Goal: Task Accomplishment & Management: Manage account settings

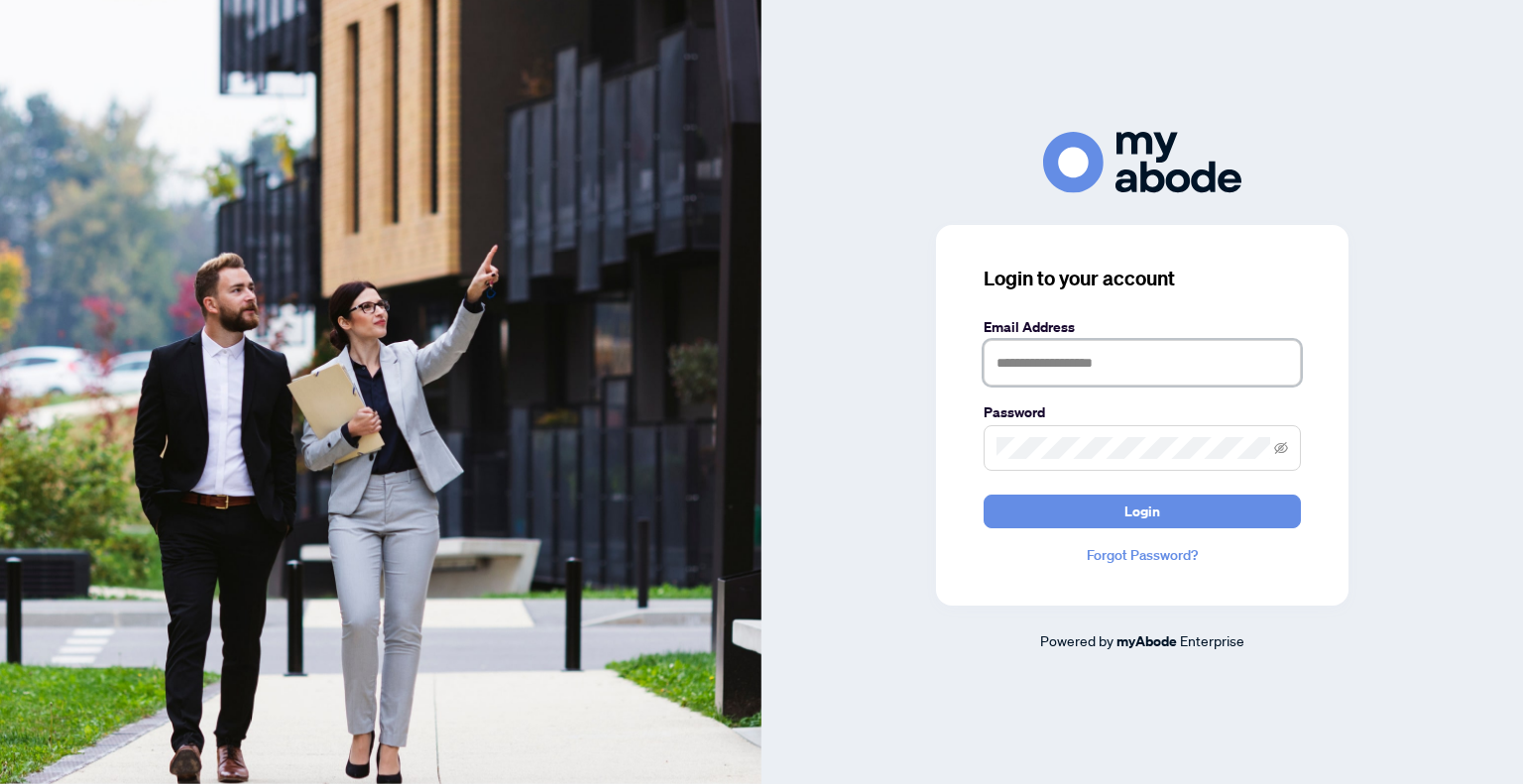
click at [1030, 370] on input "text" at bounding box center [1142, 363] width 317 height 46
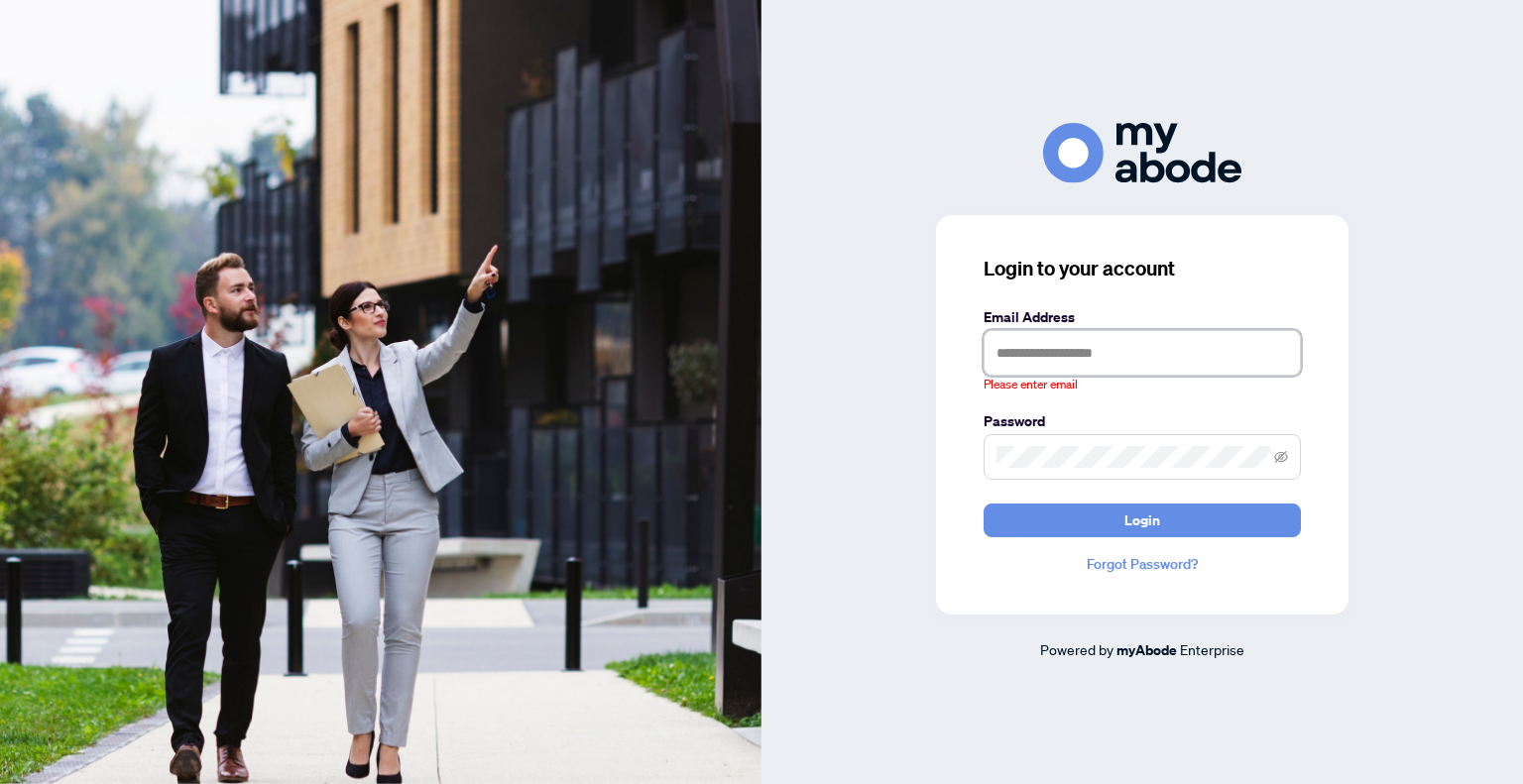
type input "**********"
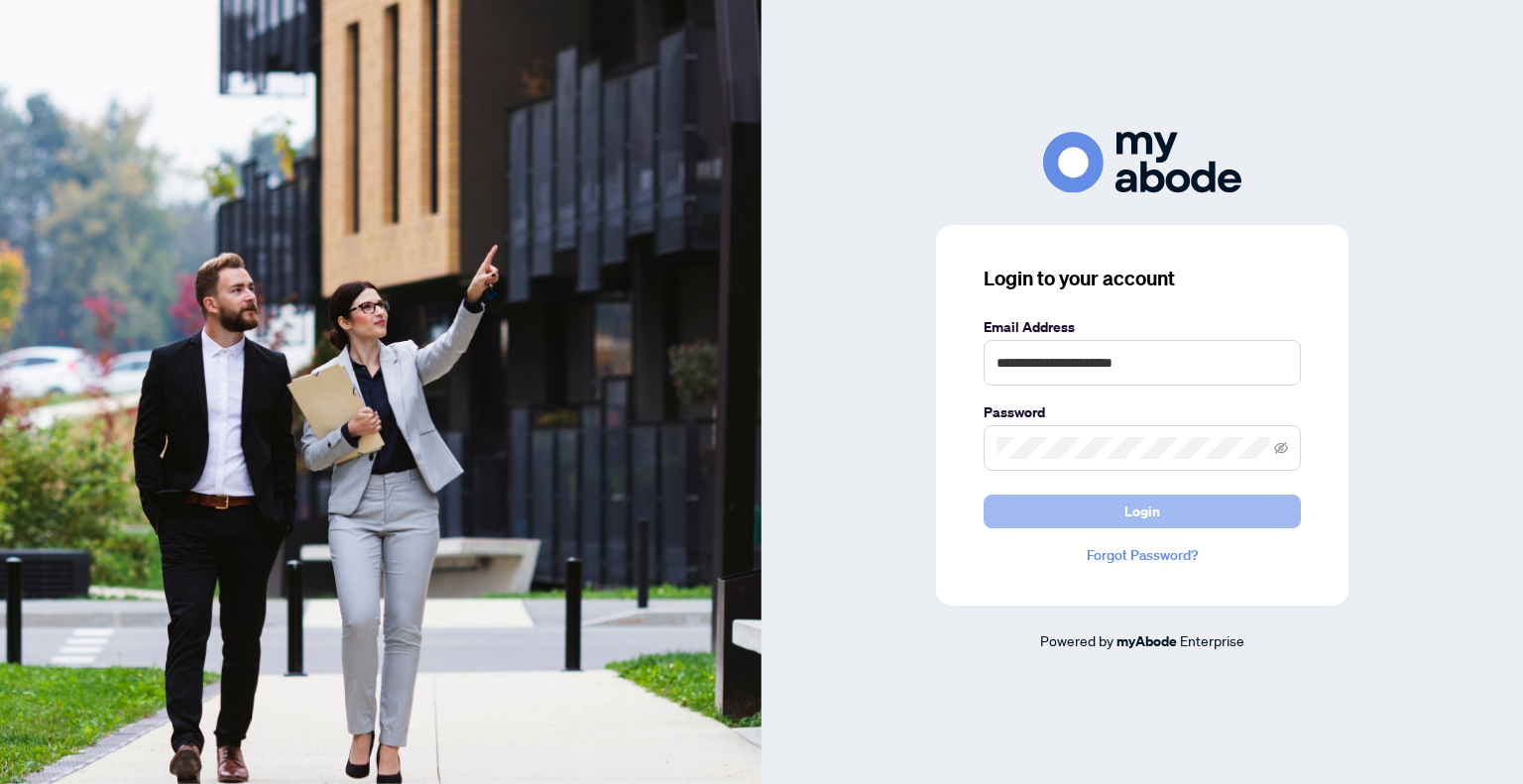
click at [1155, 512] on span "Login" at bounding box center [1142, 512] width 36 height 32
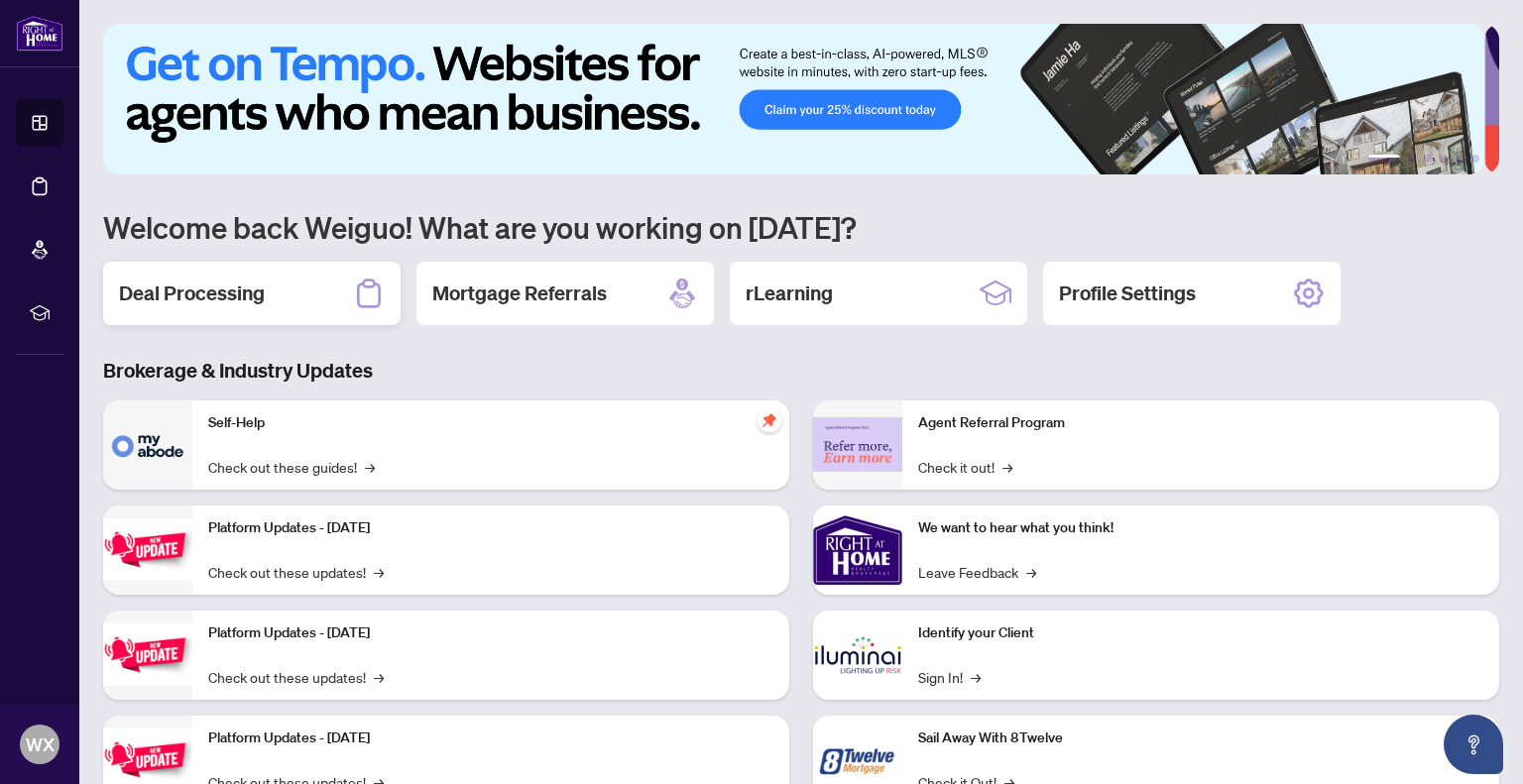
click at [207, 289] on h2 "Deal Processing" at bounding box center [192, 293] width 146 height 28
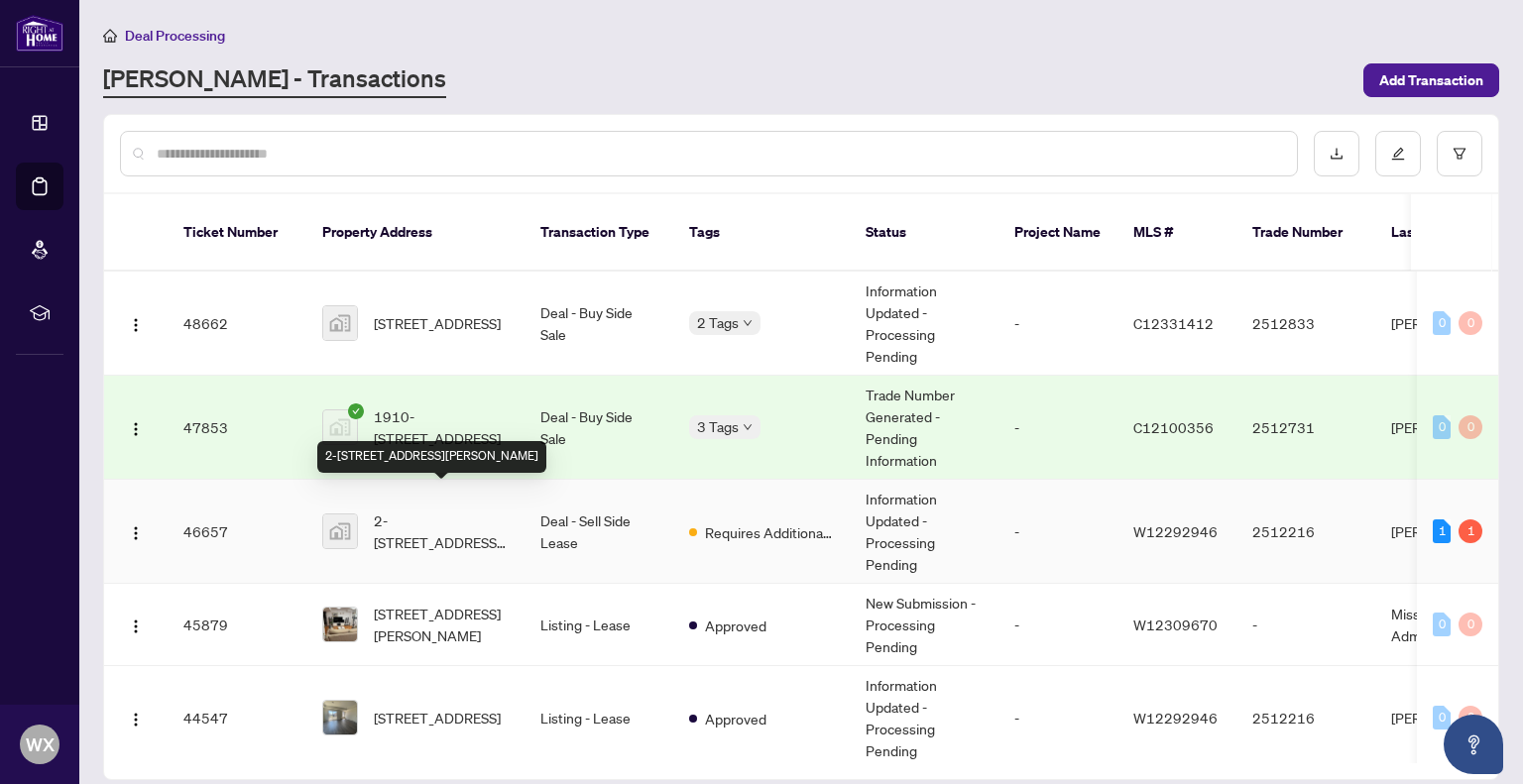
click at [432, 510] on span "2-[STREET_ADDRESS][PERSON_NAME]" at bounding box center [441, 532] width 135 height 44
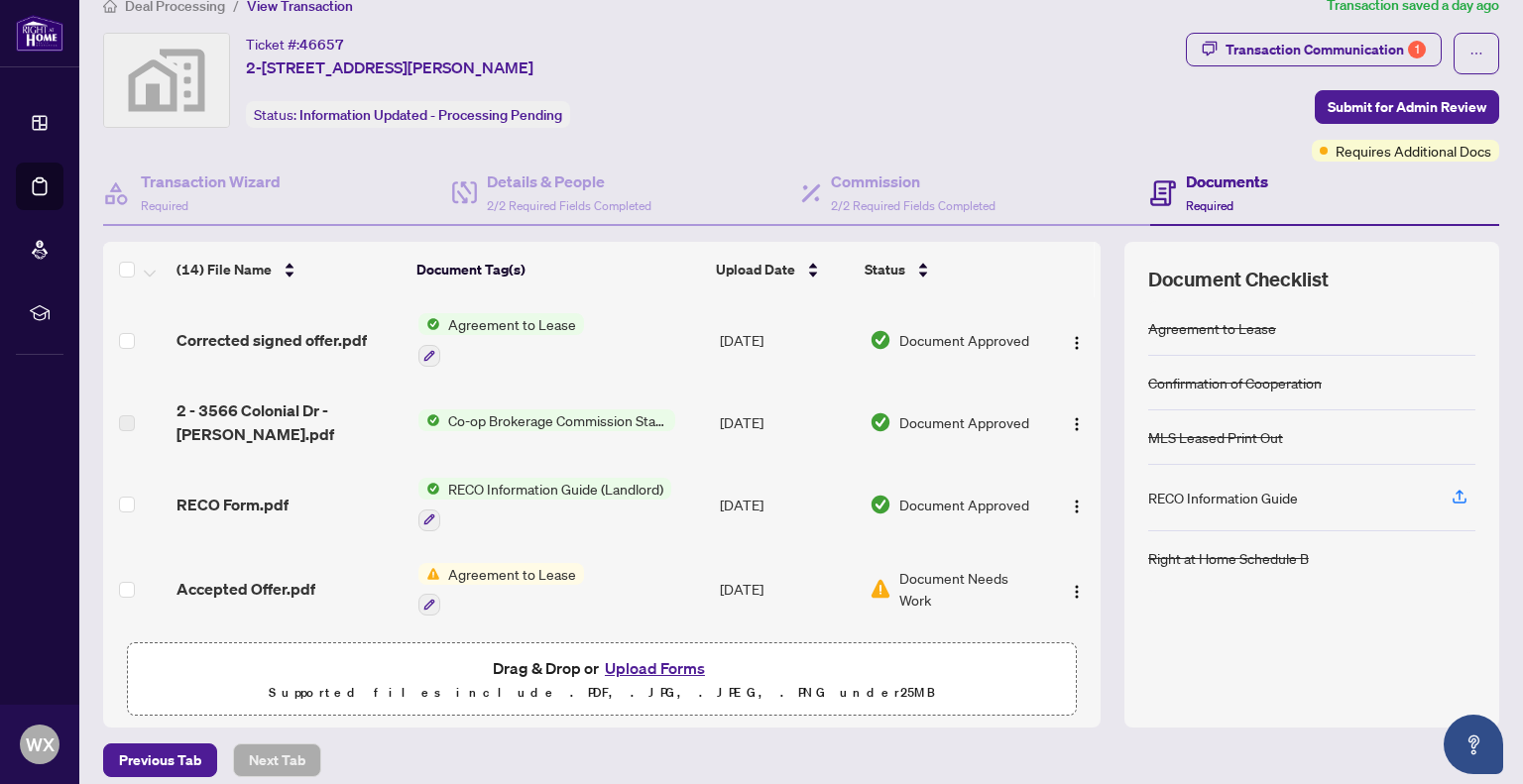
scroll to position [44, 0]
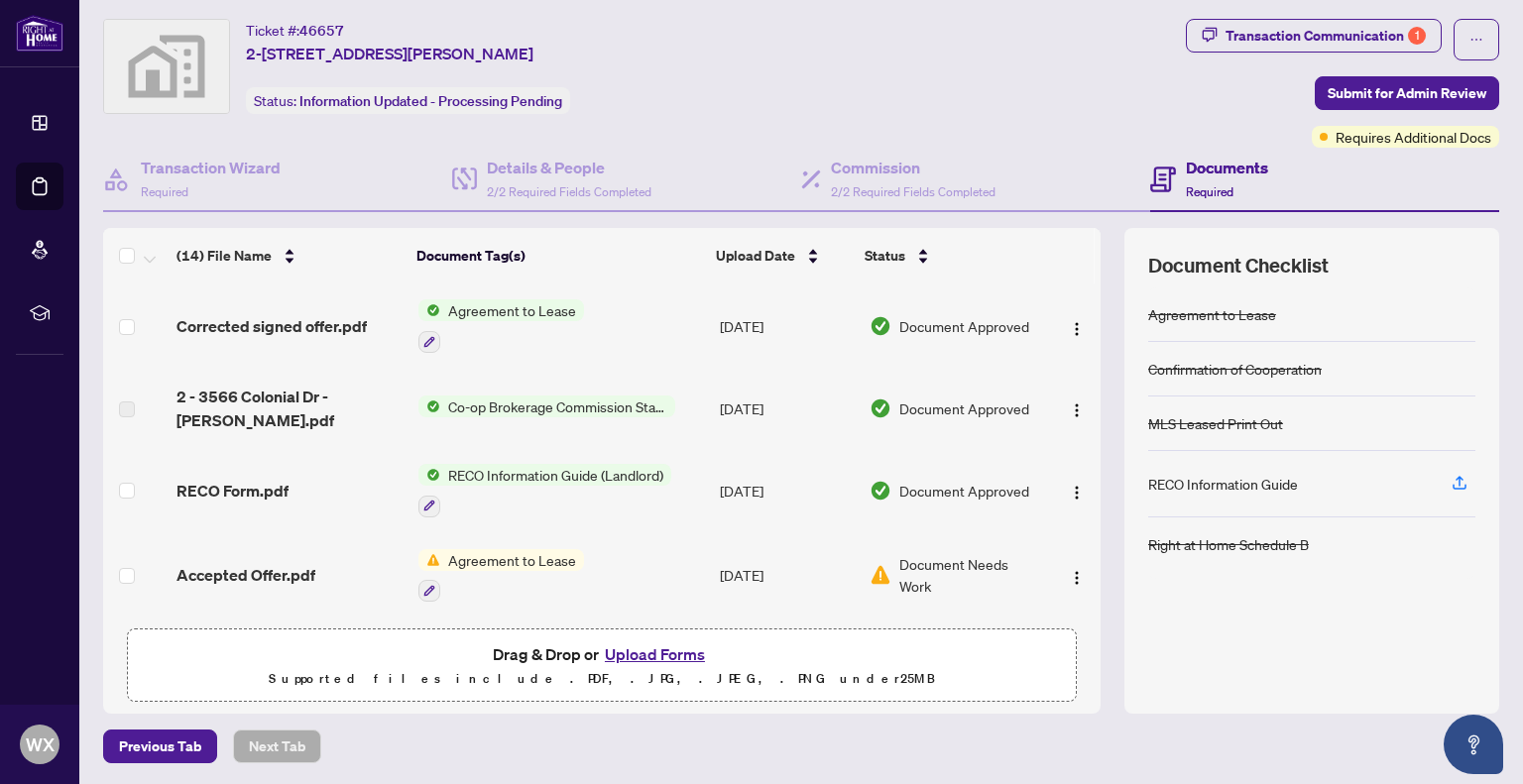
click at [632, 653] on button "Upload Forms" at bounding box center [655, 654] width 112 height 26
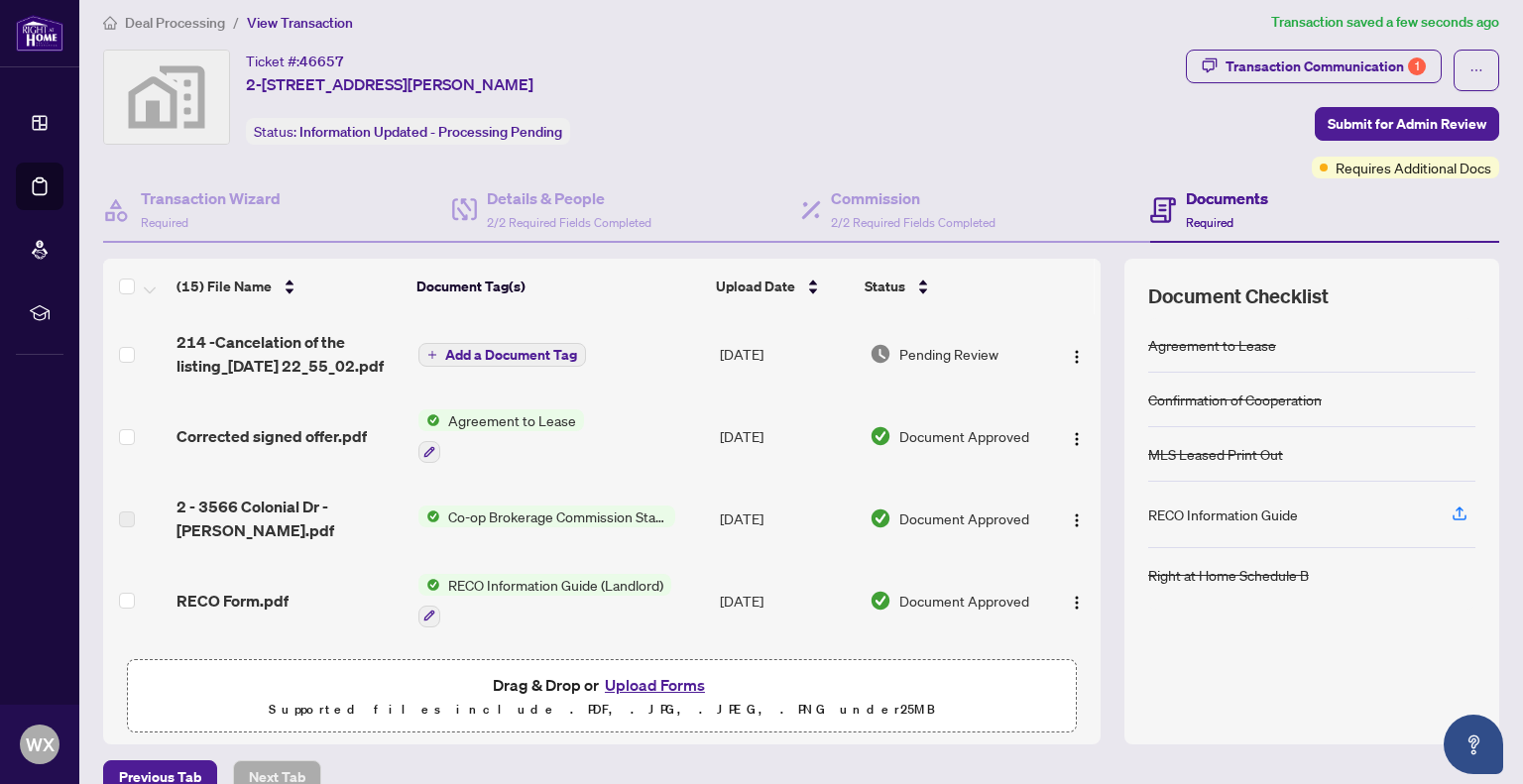
scroll to position [0, 0]
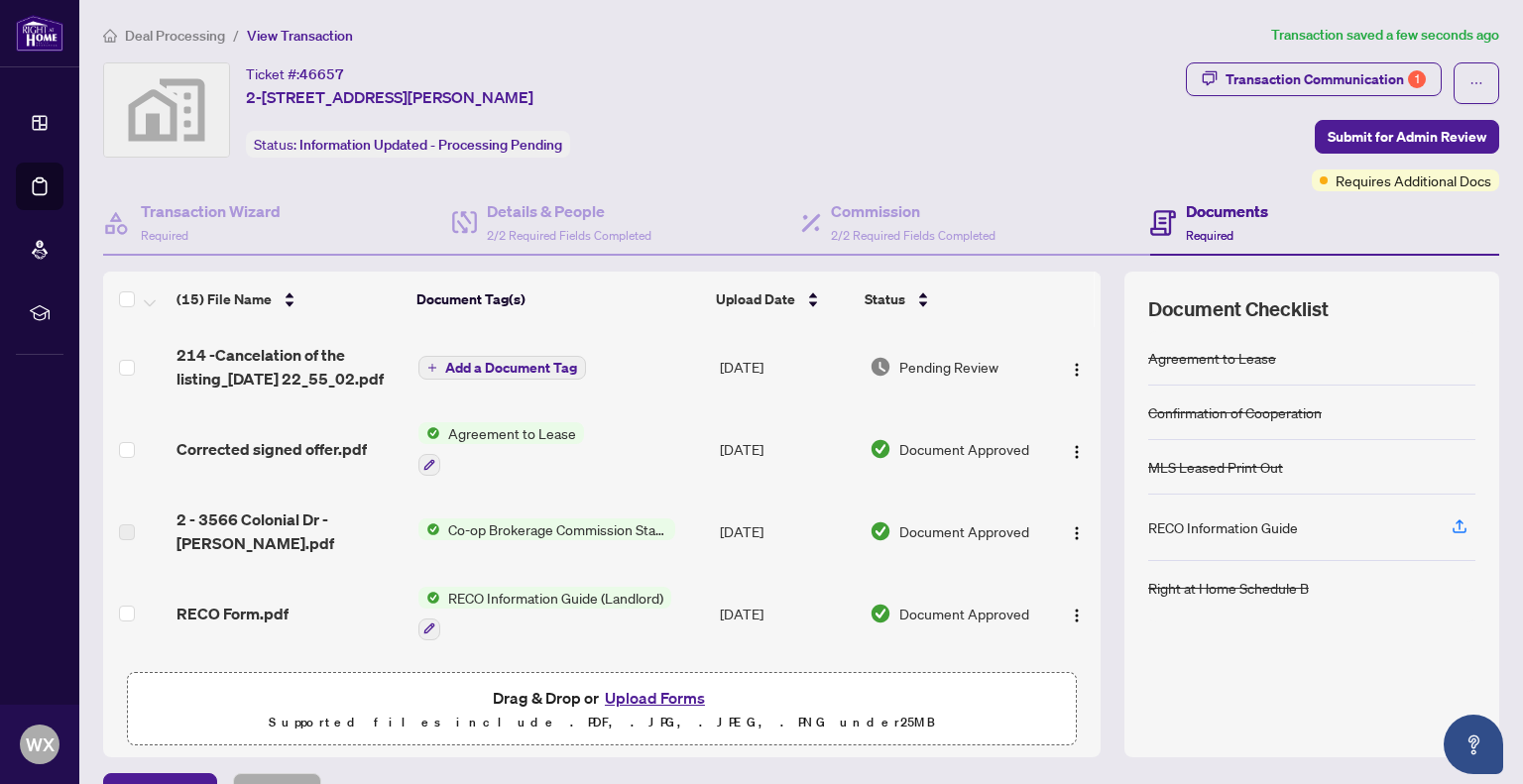
click at [516, 362] on span "Add a Document Tag" at bounding box center [511, 368] width 132 height 14
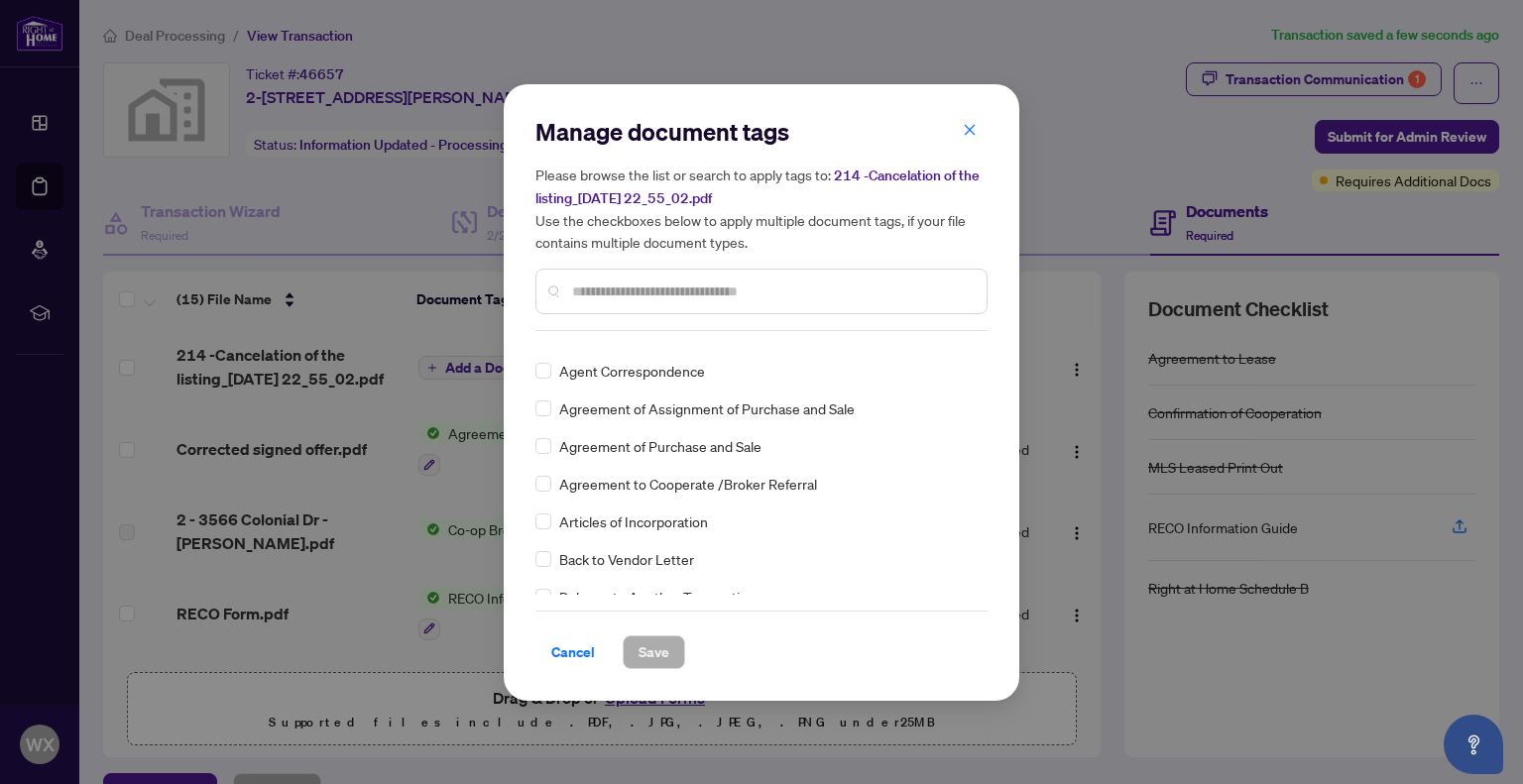
scroll to position [297, 0]
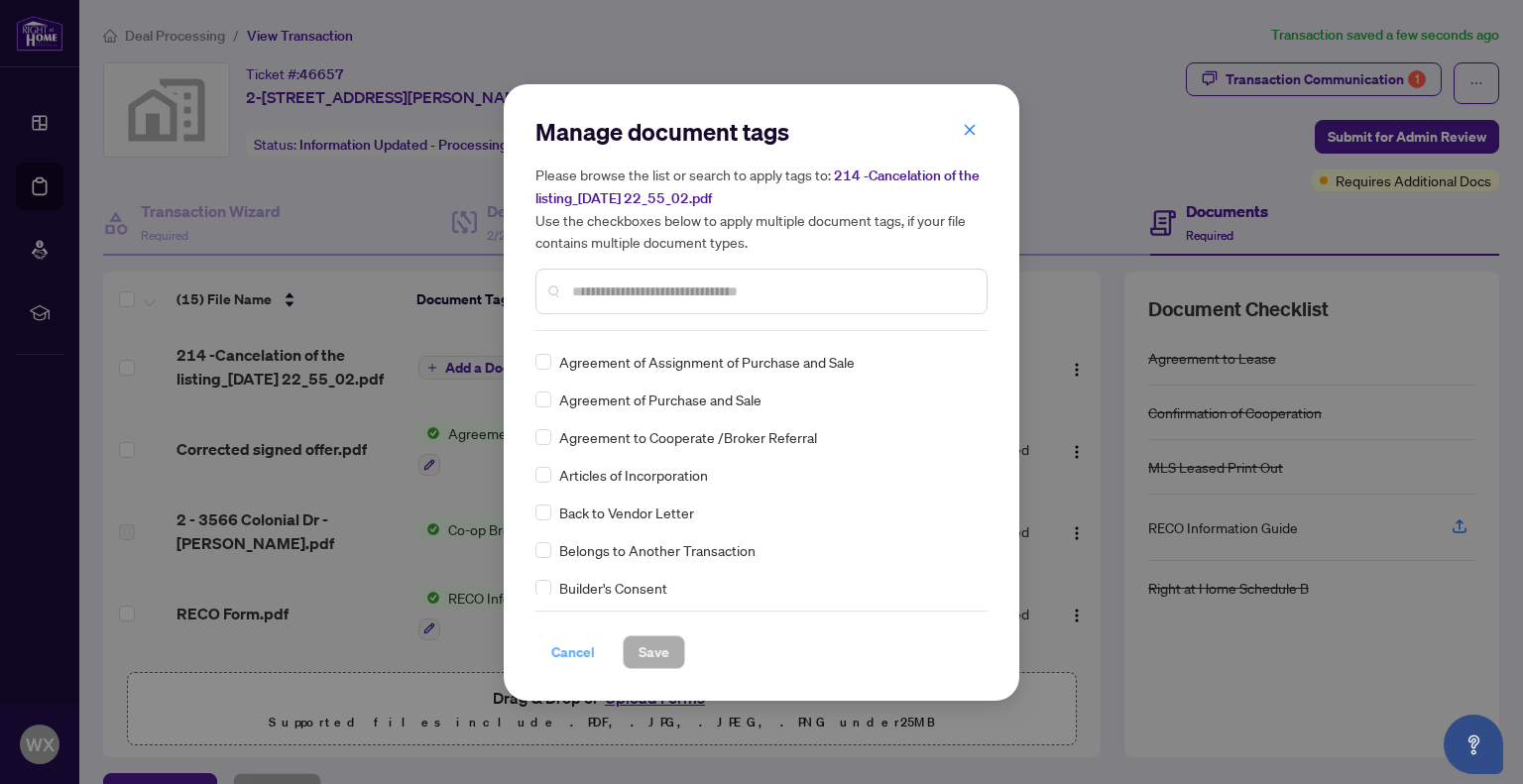
click at [578, 652] on span "Cancel" at bounding box center [574, 652] width 44 height 32
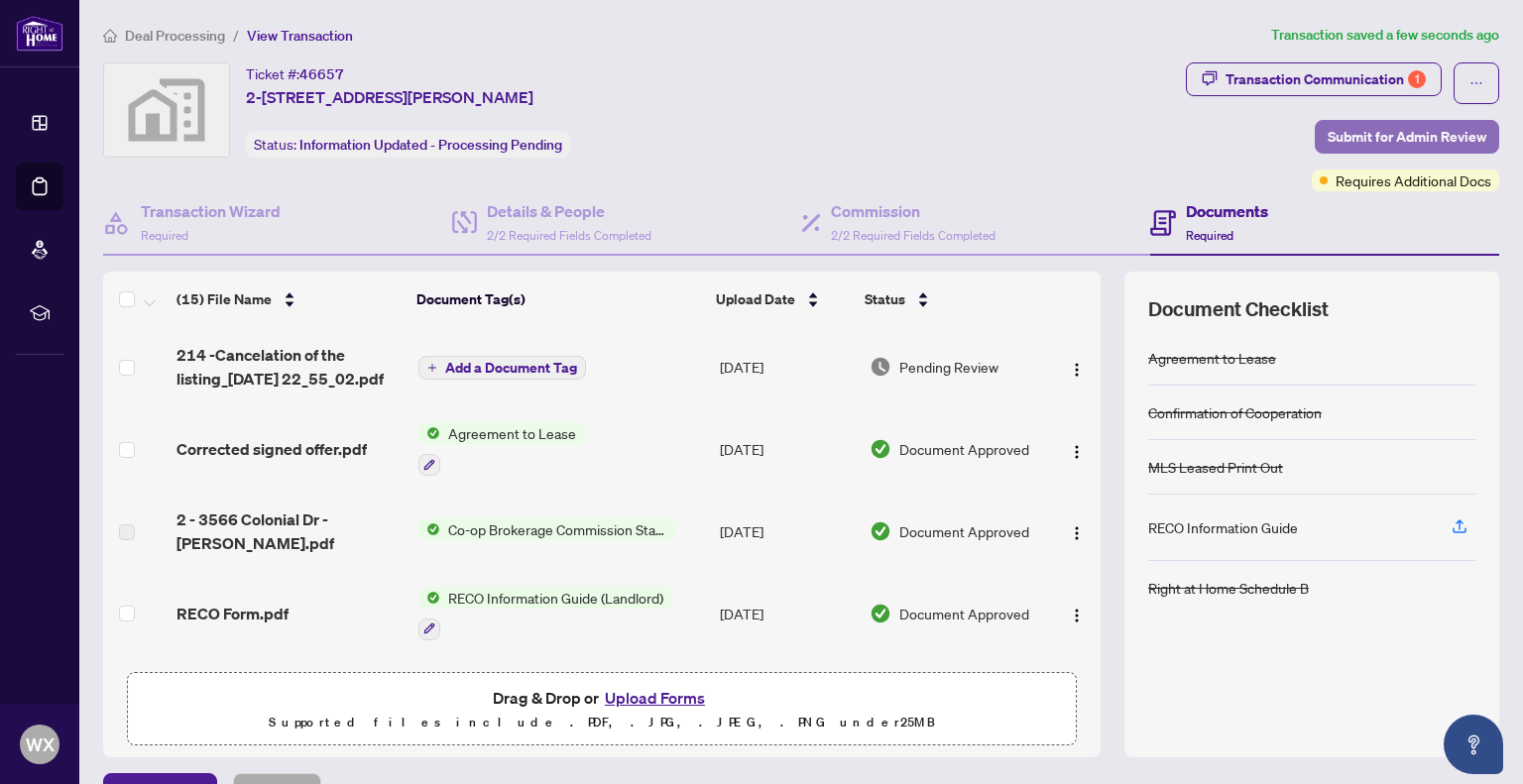
click at [1389, 131] on span "Submit for Admin Review" at bounding box center [1408, 137] width 159 height 32
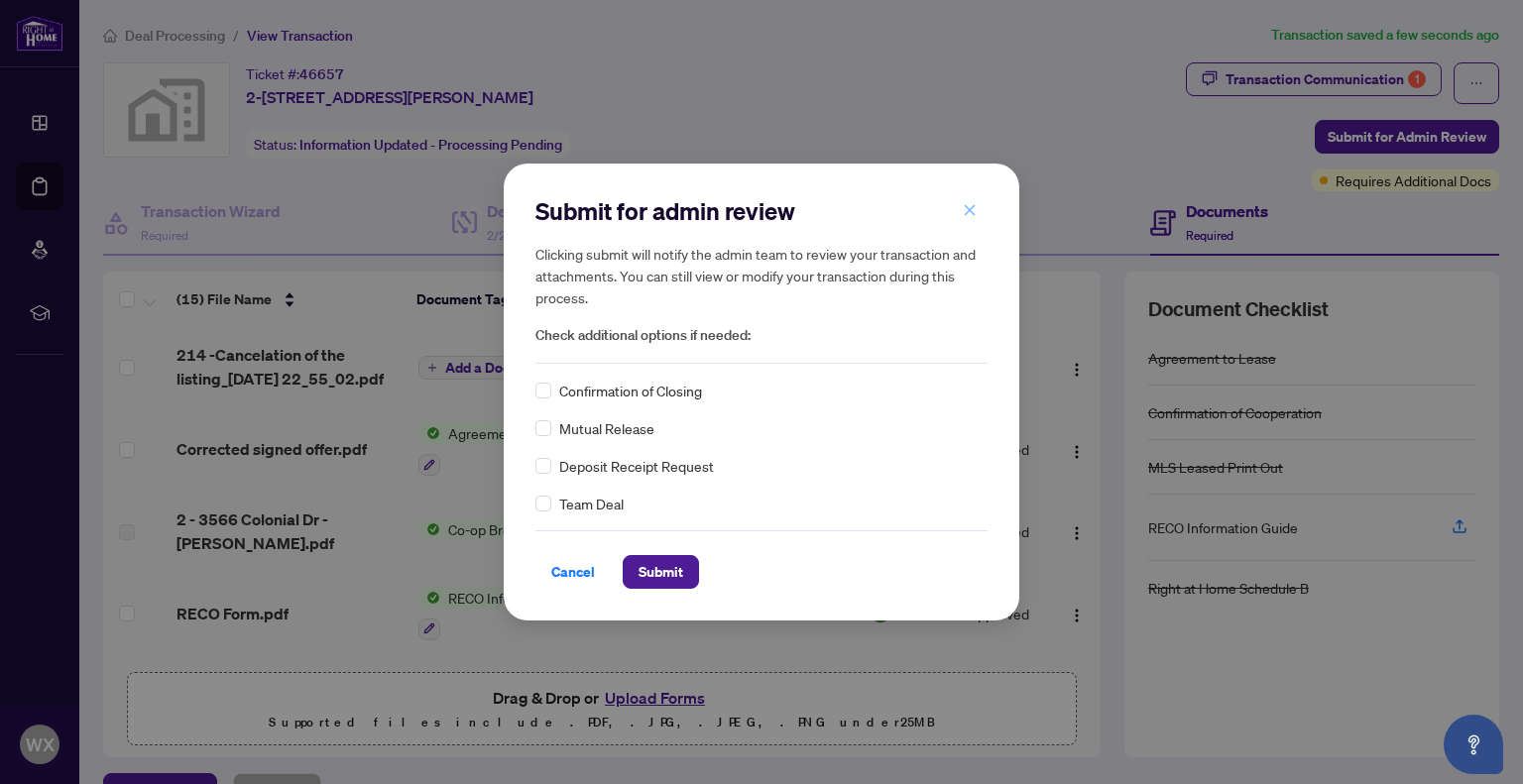
click at [972, 214] on icon "close" at bounding box center [970, 211] width 14 height 14
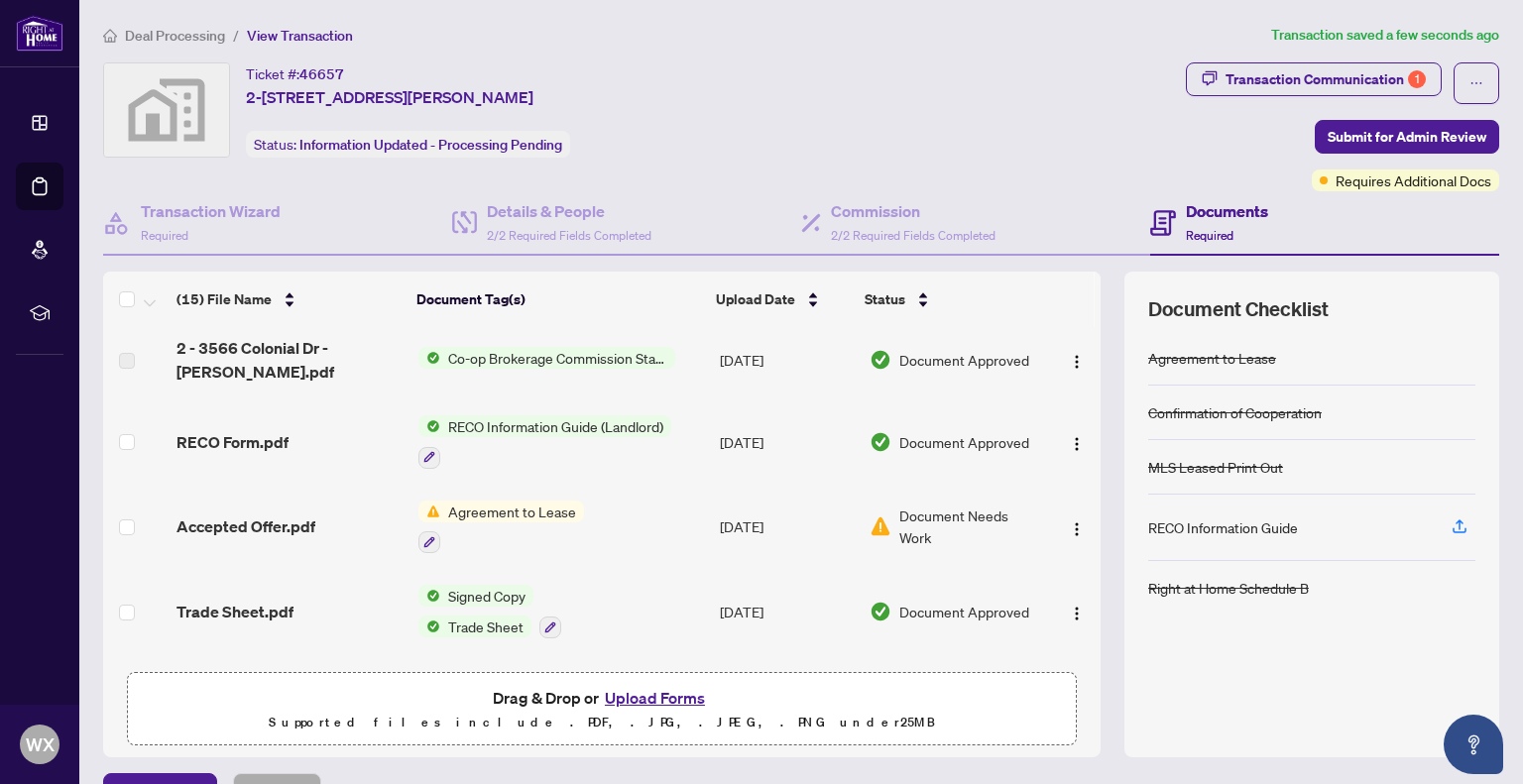
scroll to position [199, 0]
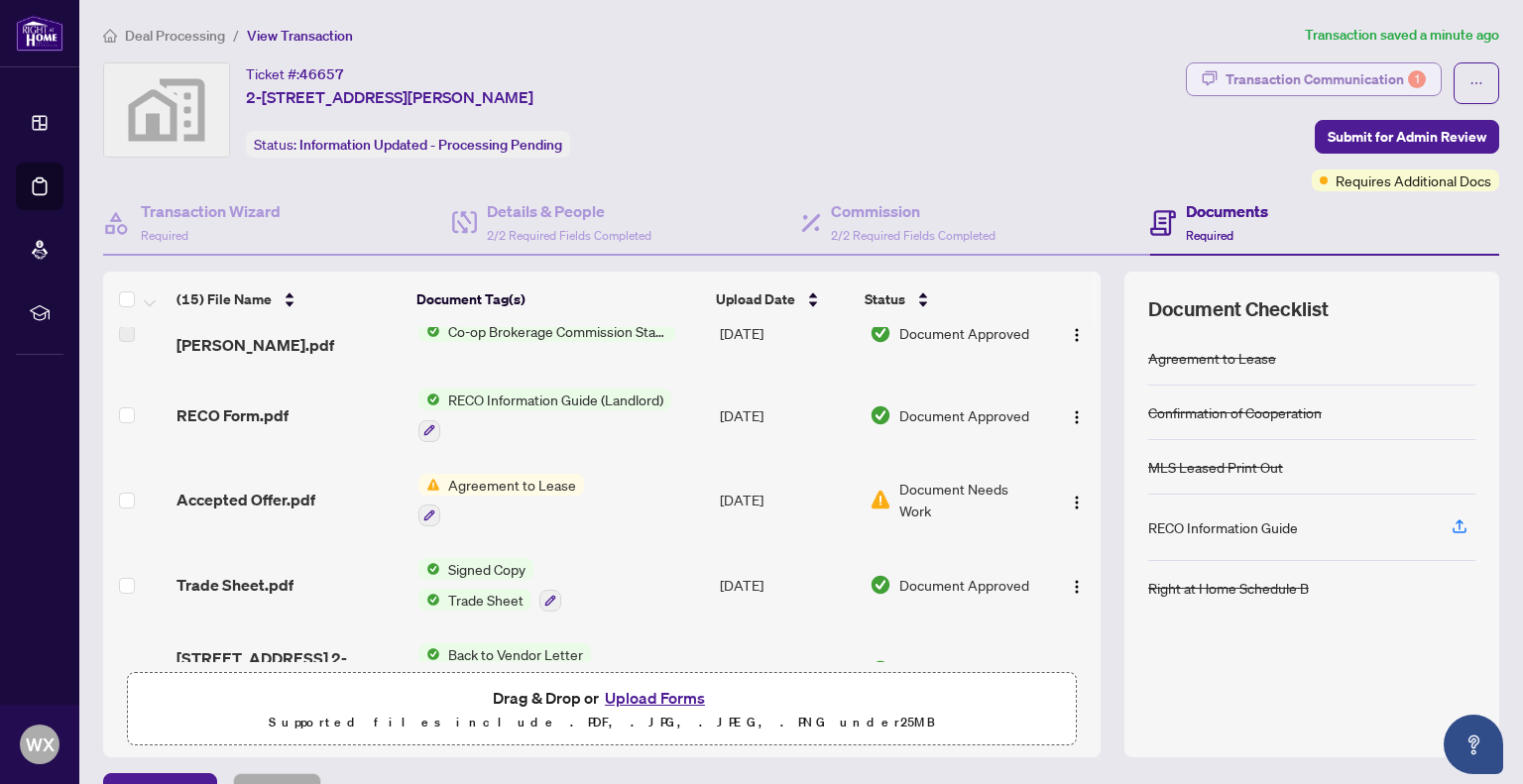
click at [1292, 79] on div "Transaction Communication 1" at bounding box center [1326, 79] width 201 height 32
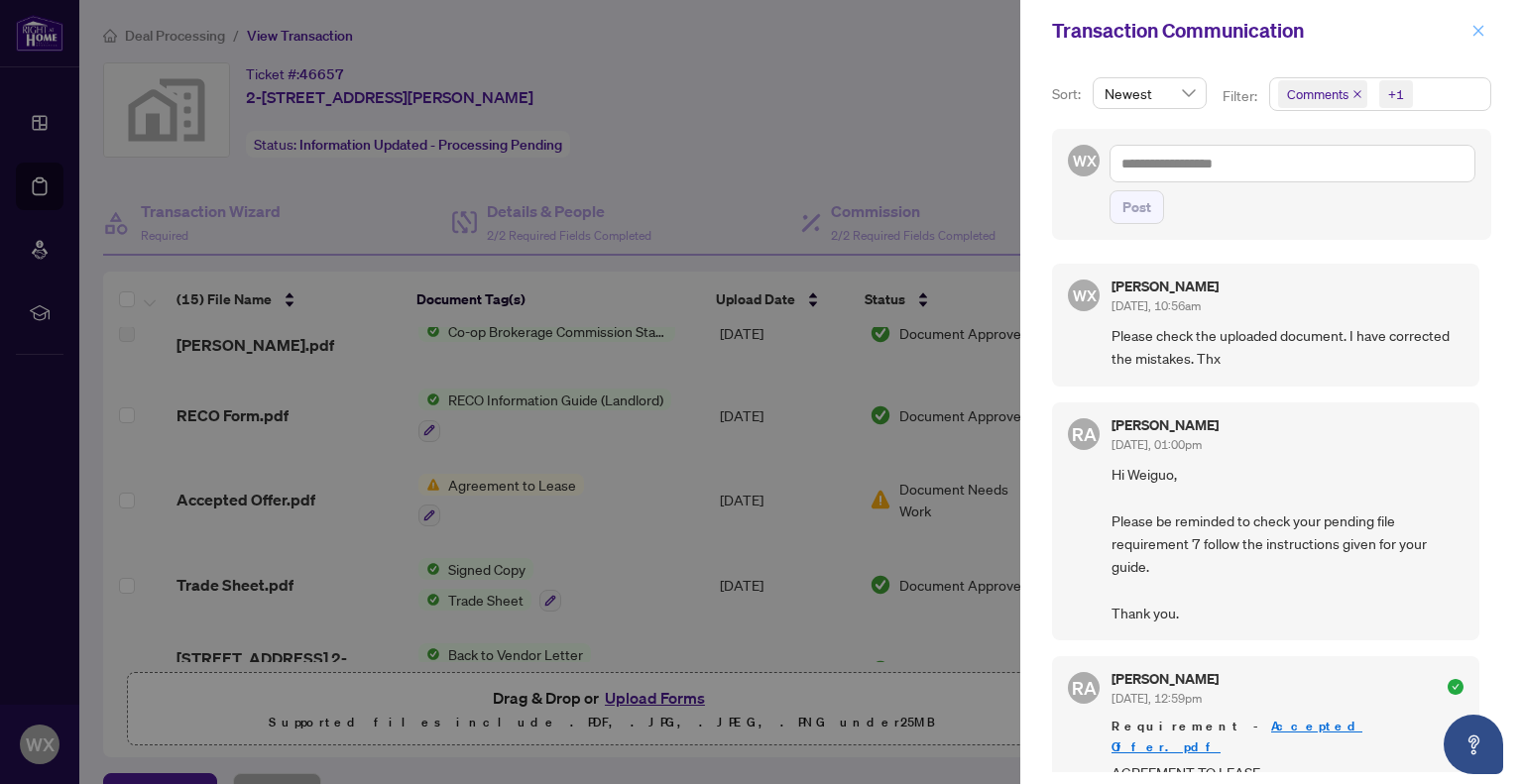
click at [1471, 27] on button "button" at bounding box center [1479, 31] width 26 height 24
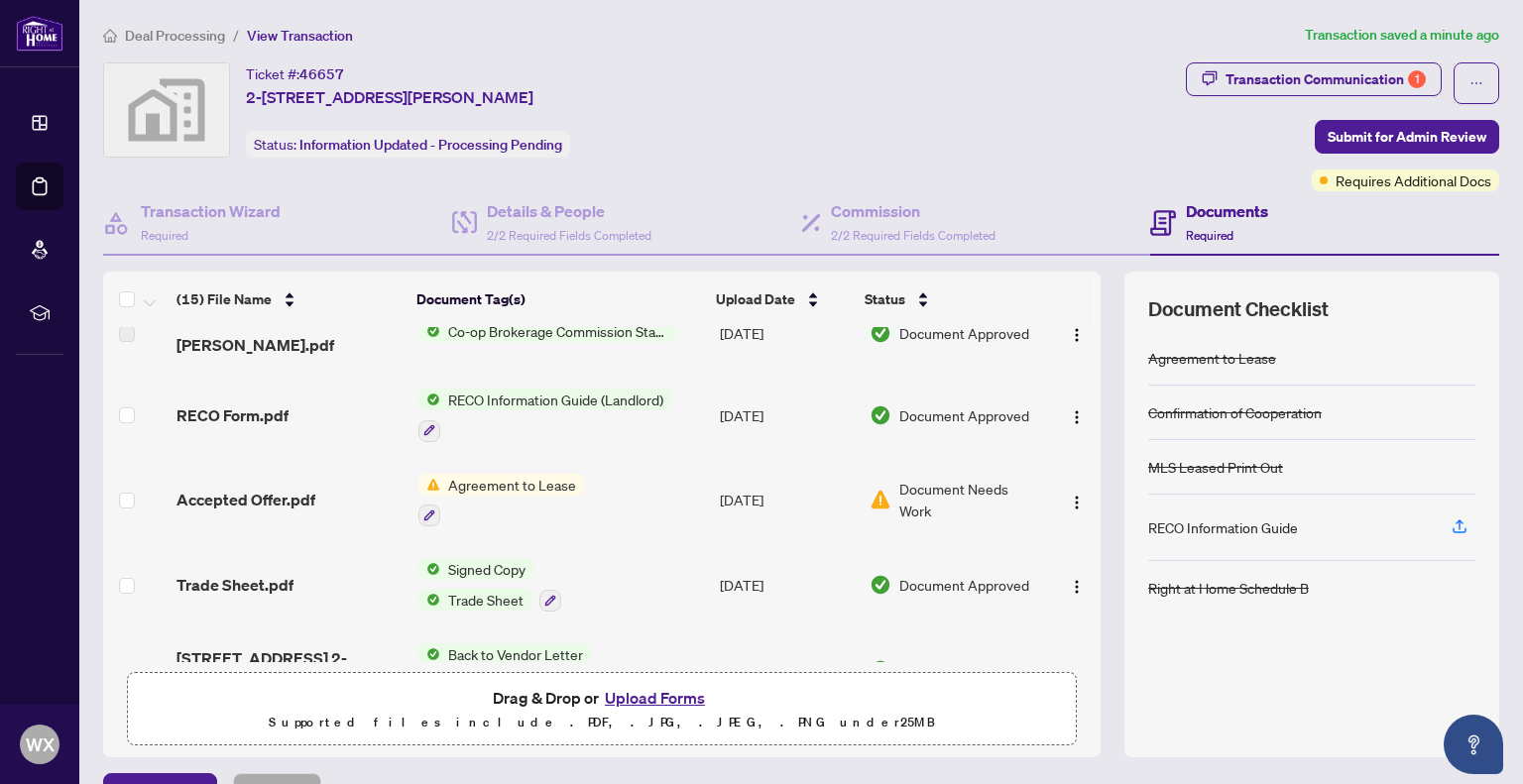
scroll to position [0, 0]
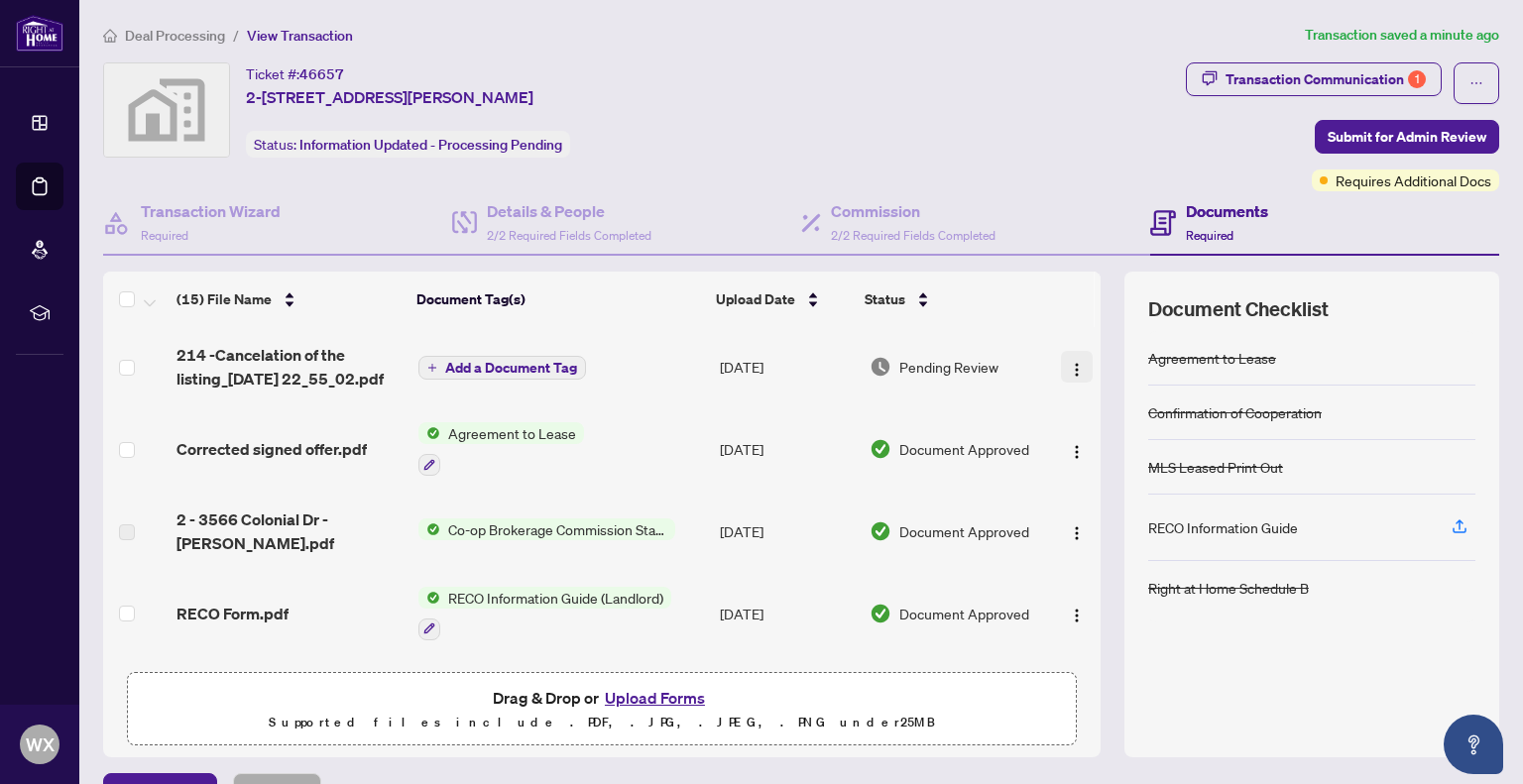
click at [1069, 364] on img "button" at bounding box center [1077, 370] width 16 height 16
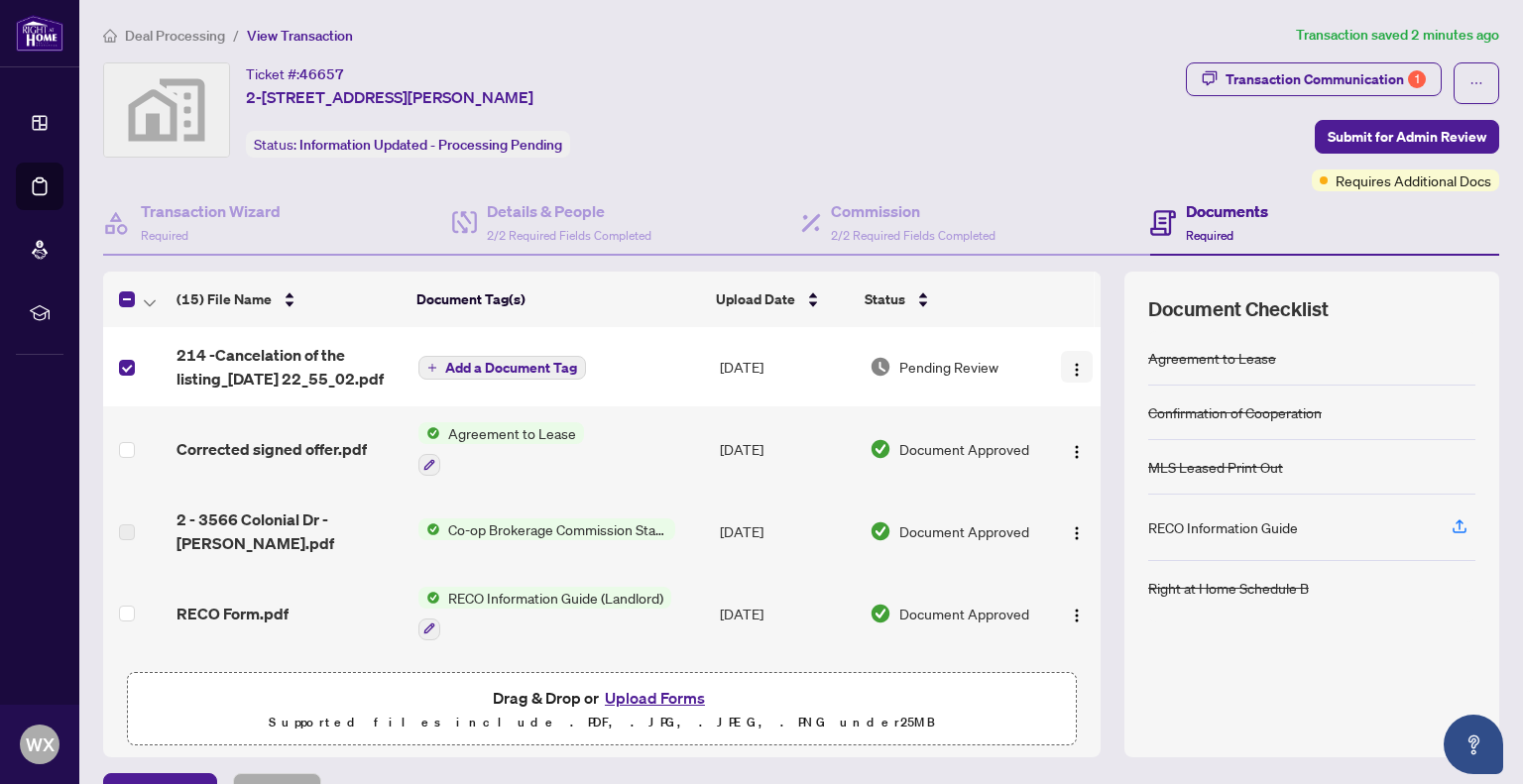
click at [1069, 364] on img "button" at bounding box center [1077, 370] width 16 height 16
click at [914, 113] on div "Ticket #: 46657 2-3566 Colonial Dr #2, Erin Mills, Mississauga, Ontario L5L 0C1…" at bounding box center [640, 110] width 1075 height 95
click at [1069, 371] on img "button" at bounding box center [1077, 370] width 16 height 16
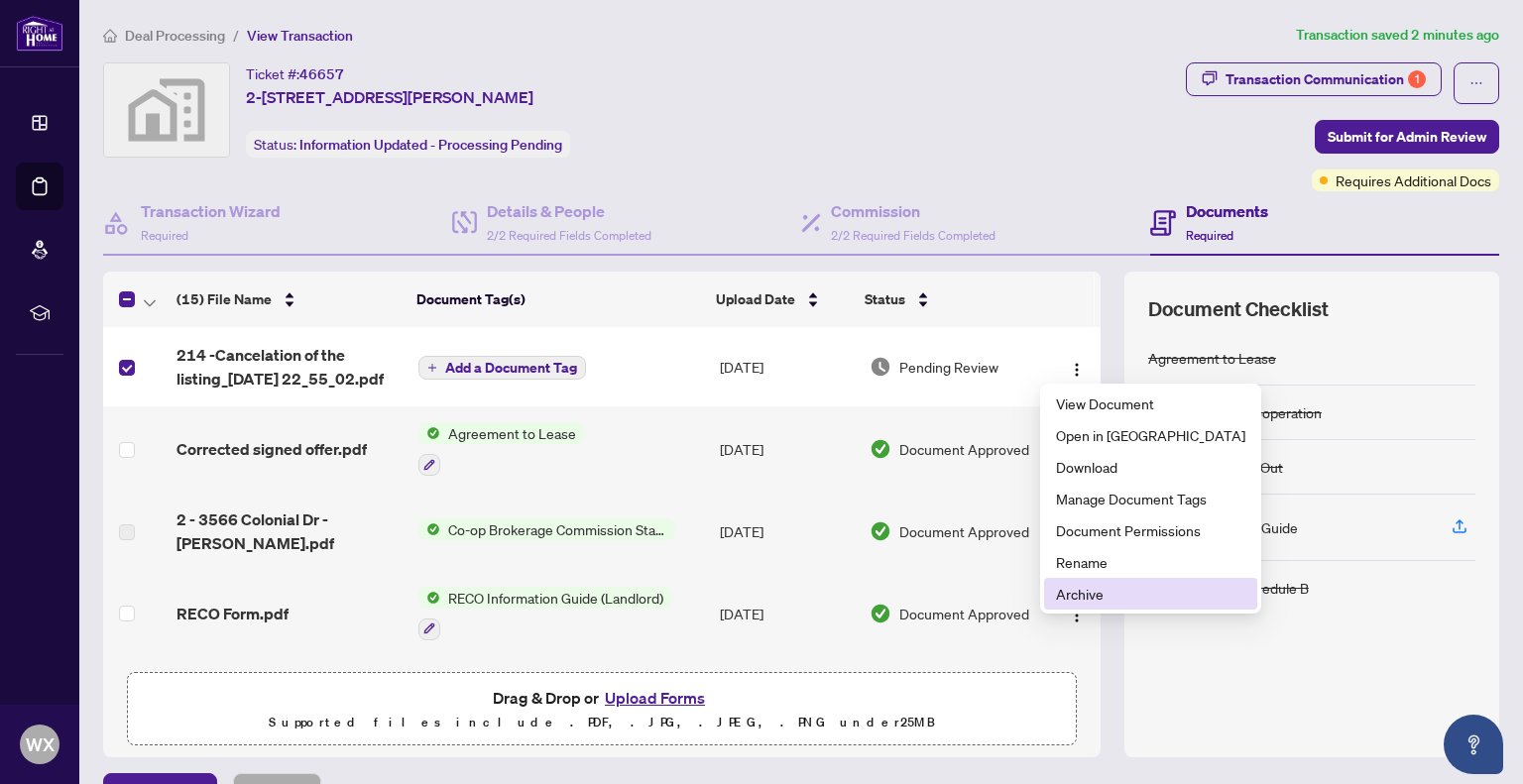
click at [1090, 597] on span "Archive" at bounding box center [1151, 594] width 190 height 22
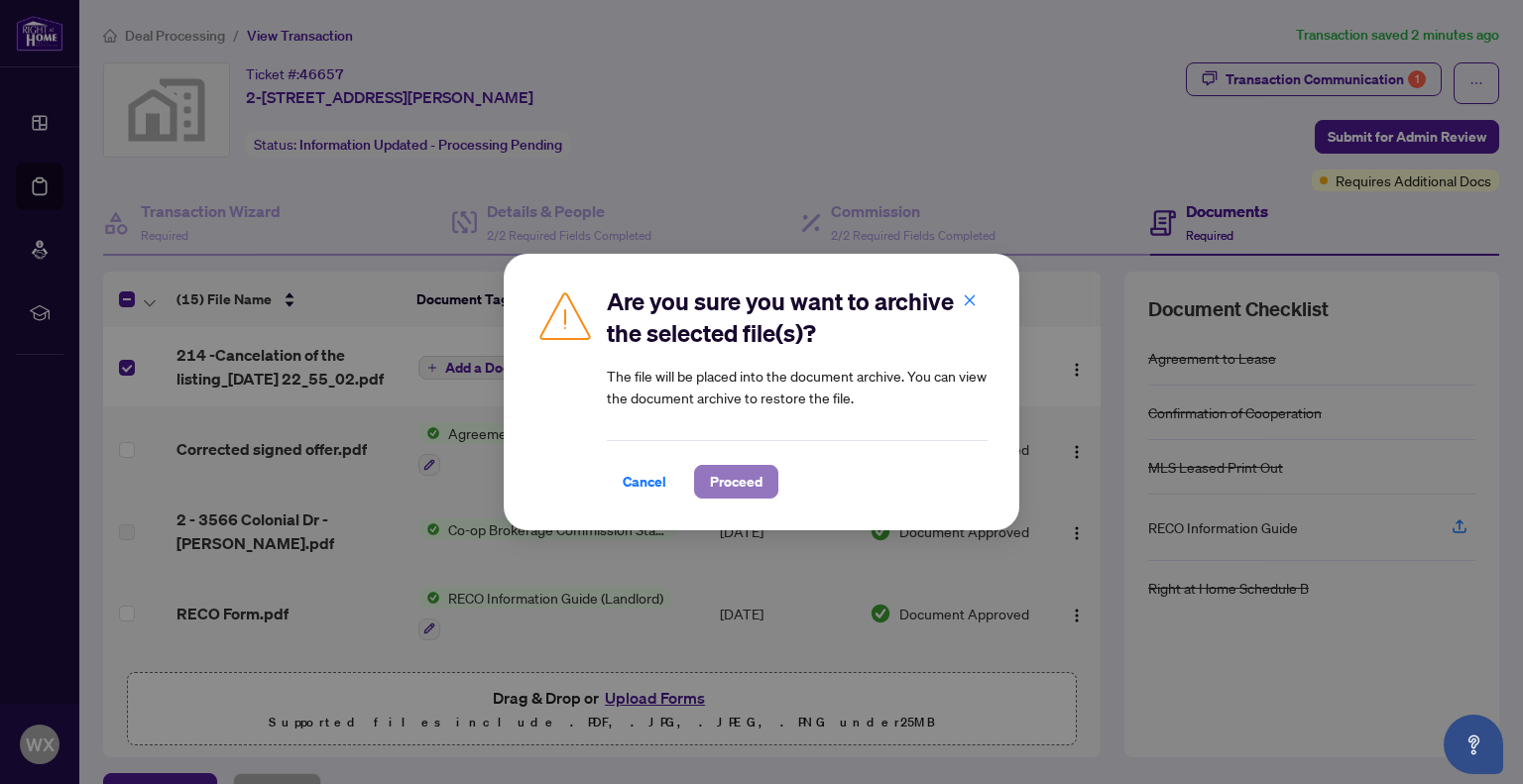
click at [748, 476] on span "Proceed" at bounding box center [736, 482] width 53 height 32
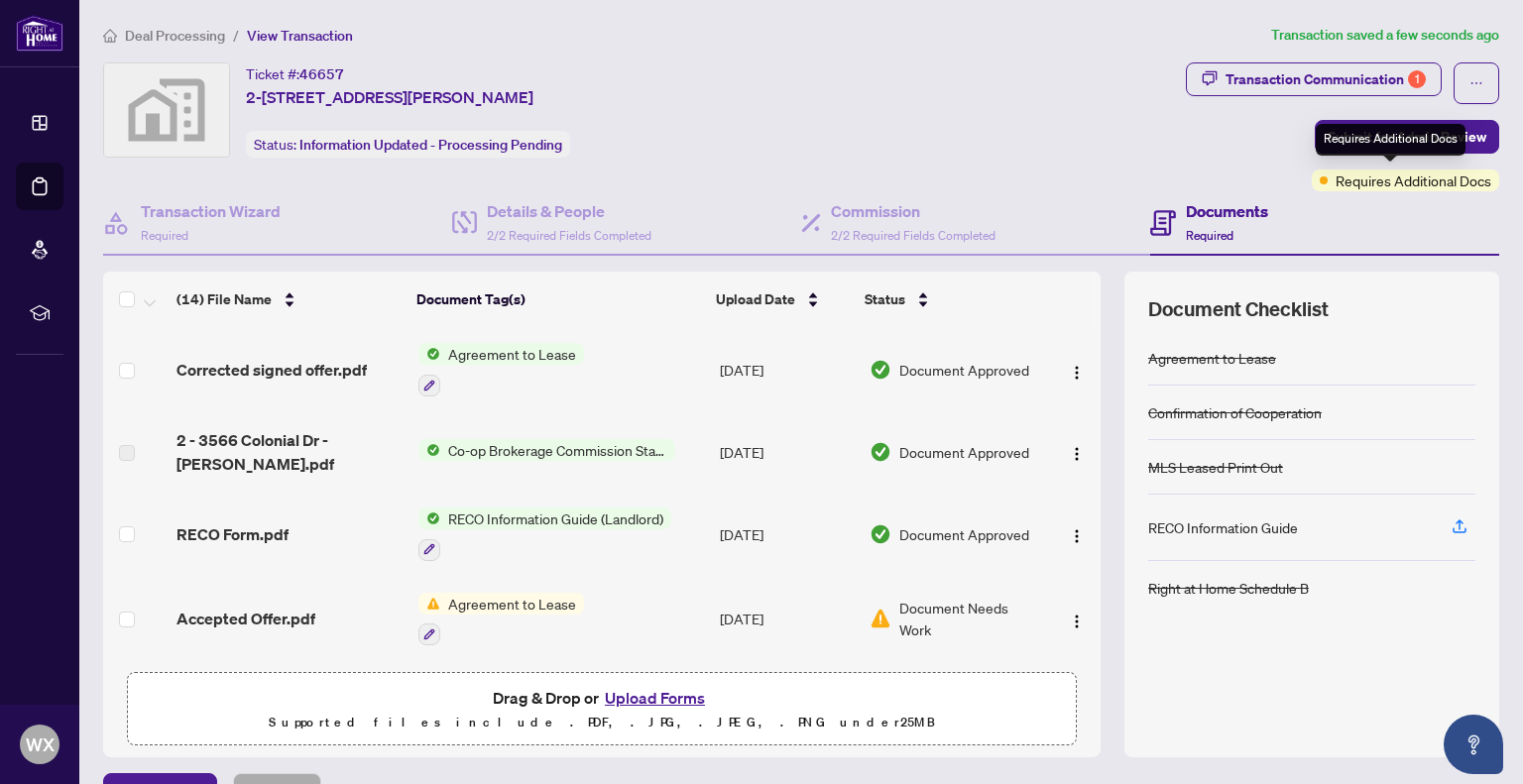
click at [1411, 182] on span "Requires Additional Docs" at bounding box center [1414, 181] width 156 height 22
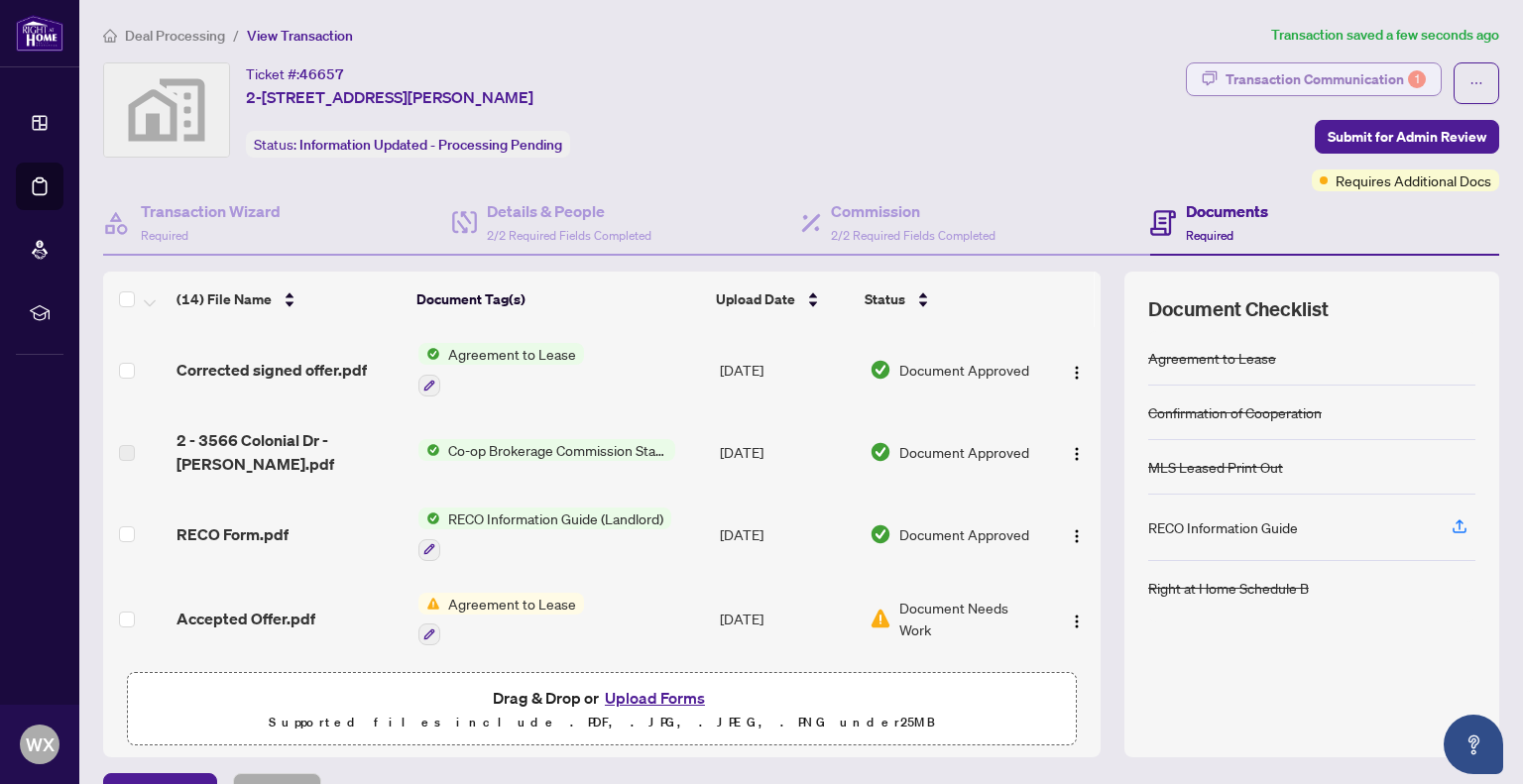
click at [1353, 75] on div "Transaction Communication 1" at bounding box center [1326, 79] width 201 height 32
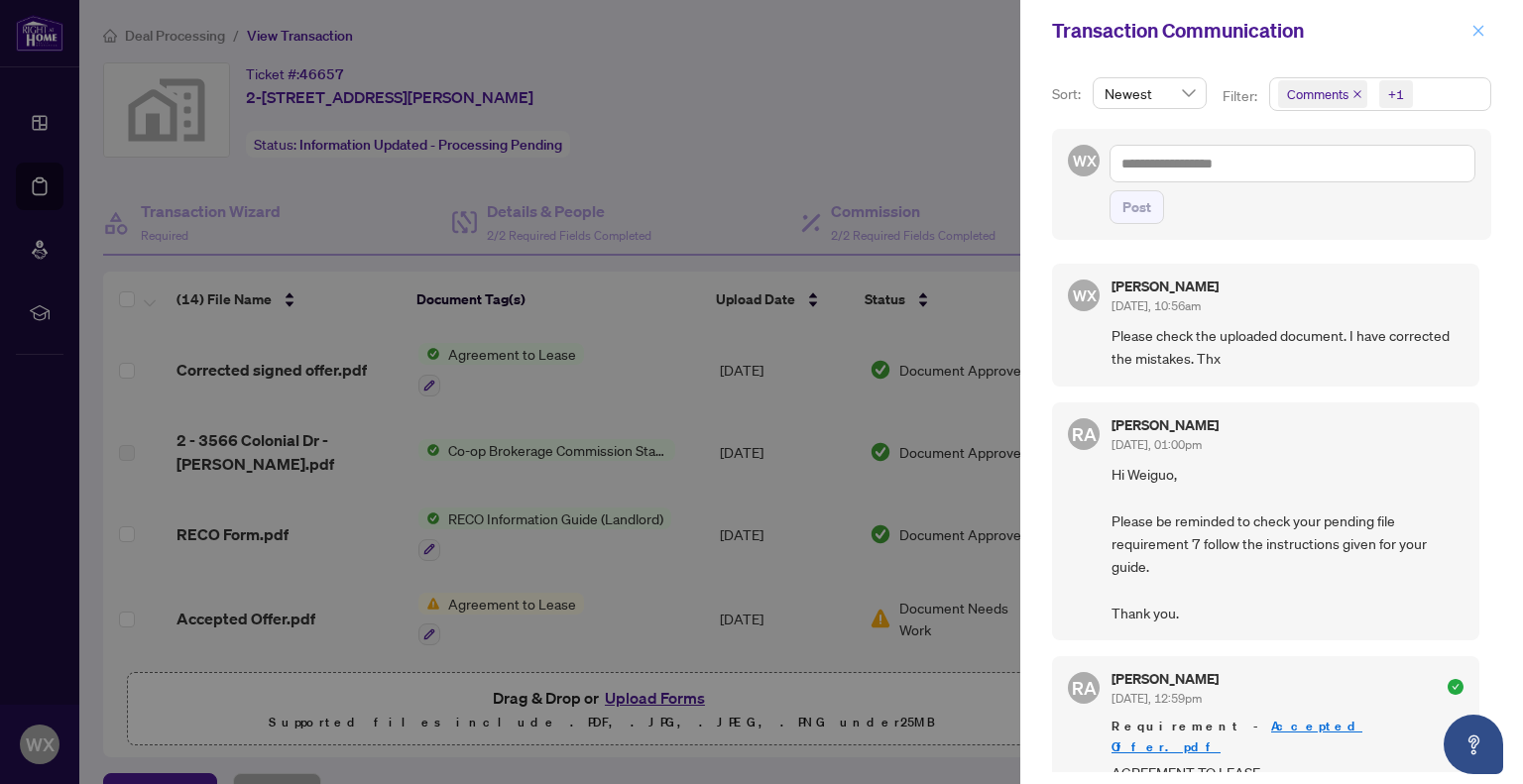
click at [1474, 29] on icon "close" at bounding box center [1479, 31] width 14 height 14
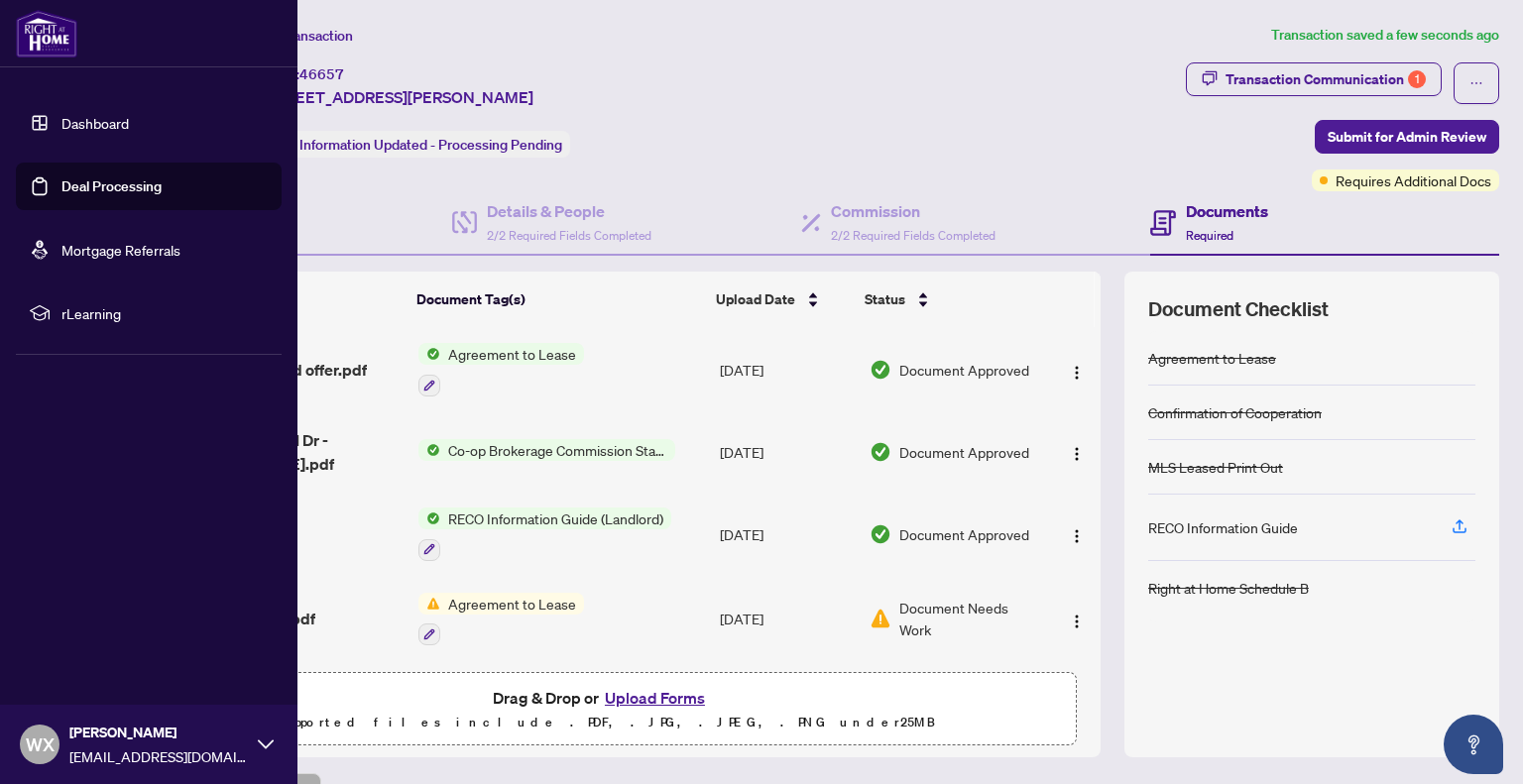
click at [124, 182] on link "Deal Processing" at bounding box center [111, 187] width 100 height 18
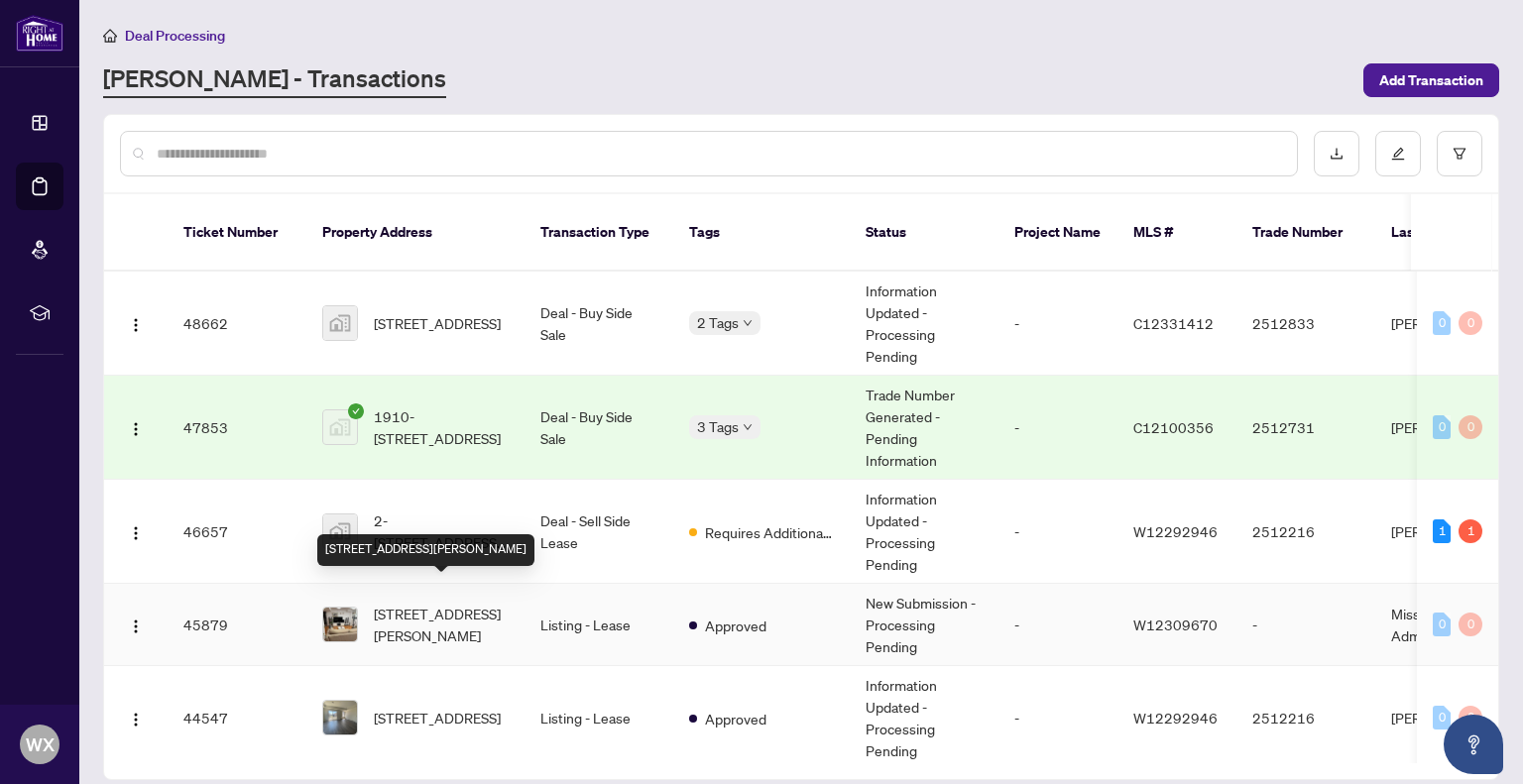
click at [497, 610] on span "[STREET_ADDRESS][PERSON_NAME]" at bounding box center [441, 625] width 135 height 44
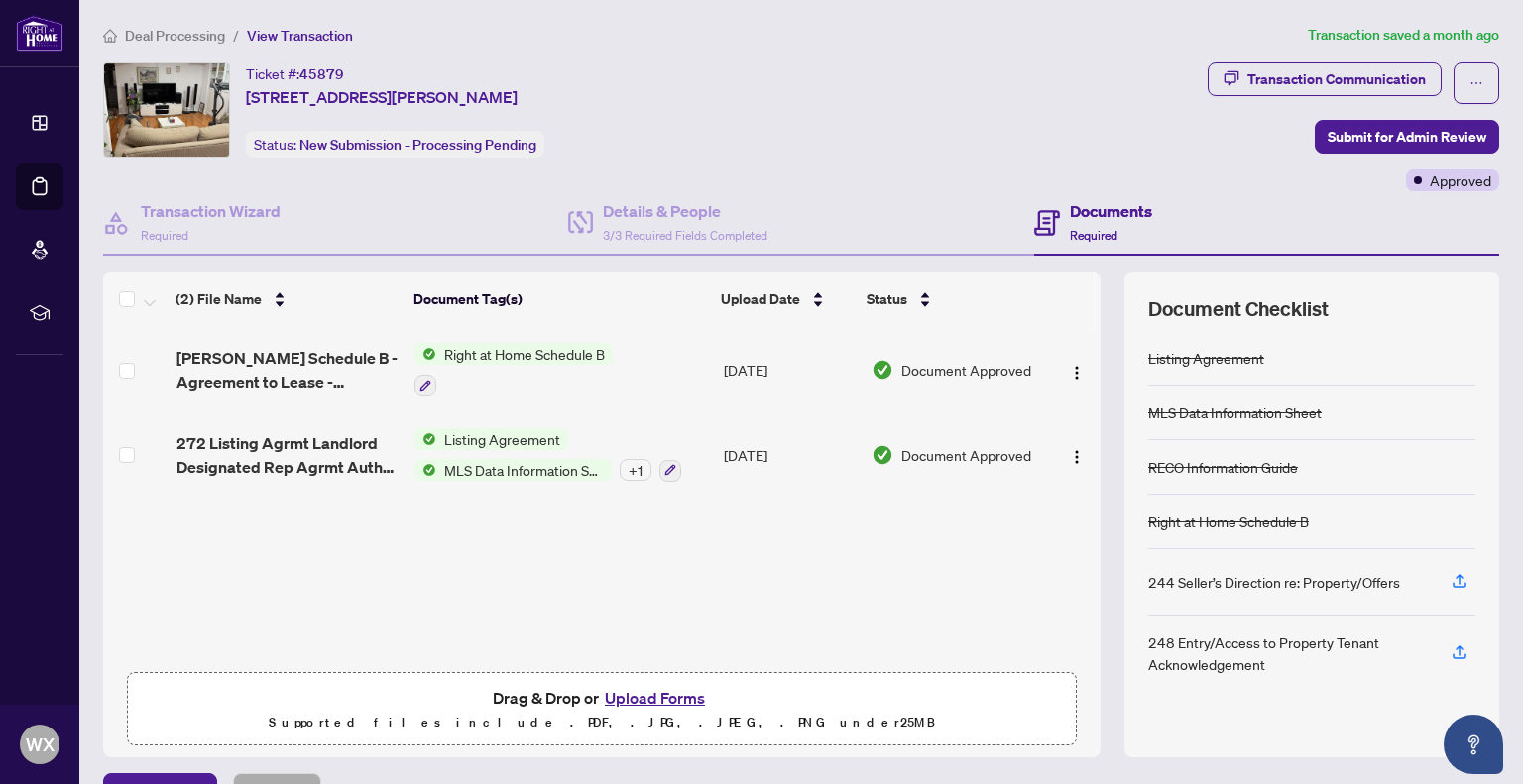
click at [669, 696] on button "Upload Forms" at bounding box center [655, 698] width 112 height 26
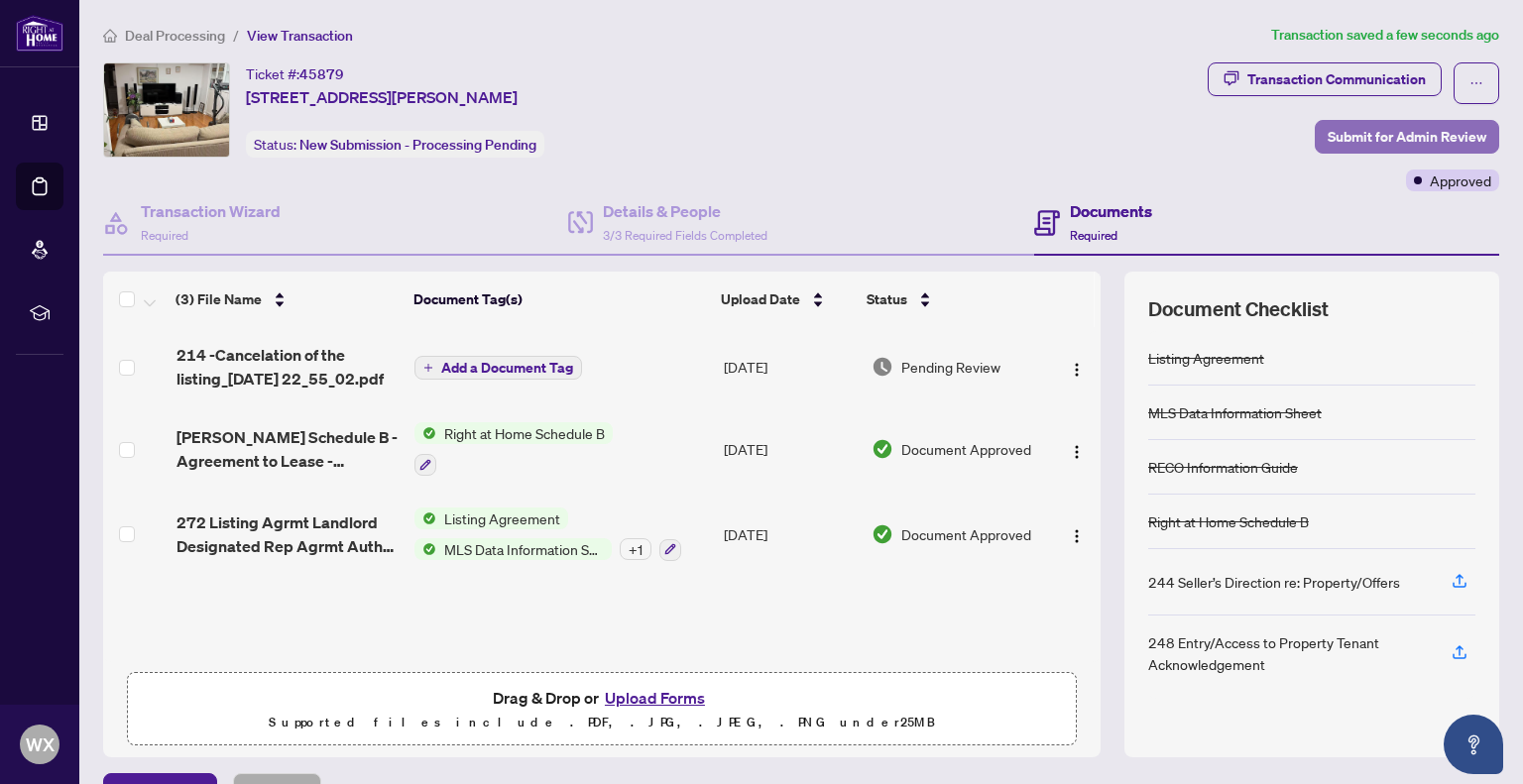
click at [1349, 140] on span "Submit for Admin Review" at bounding box center [1408, 137] width 159 height 32
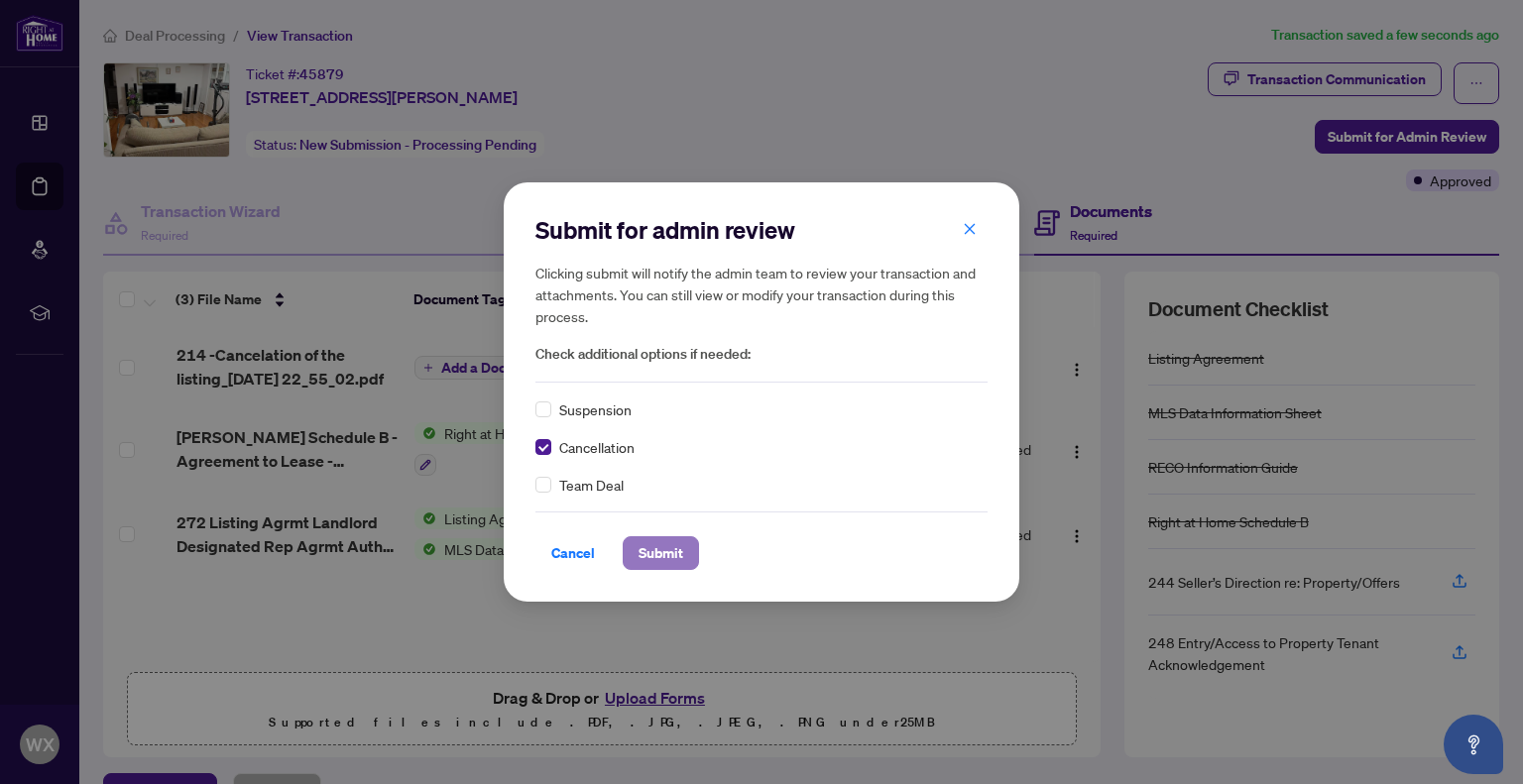
click at [661, 554] on span "Submit" at bounding box center [660, 553] width 45 height 32
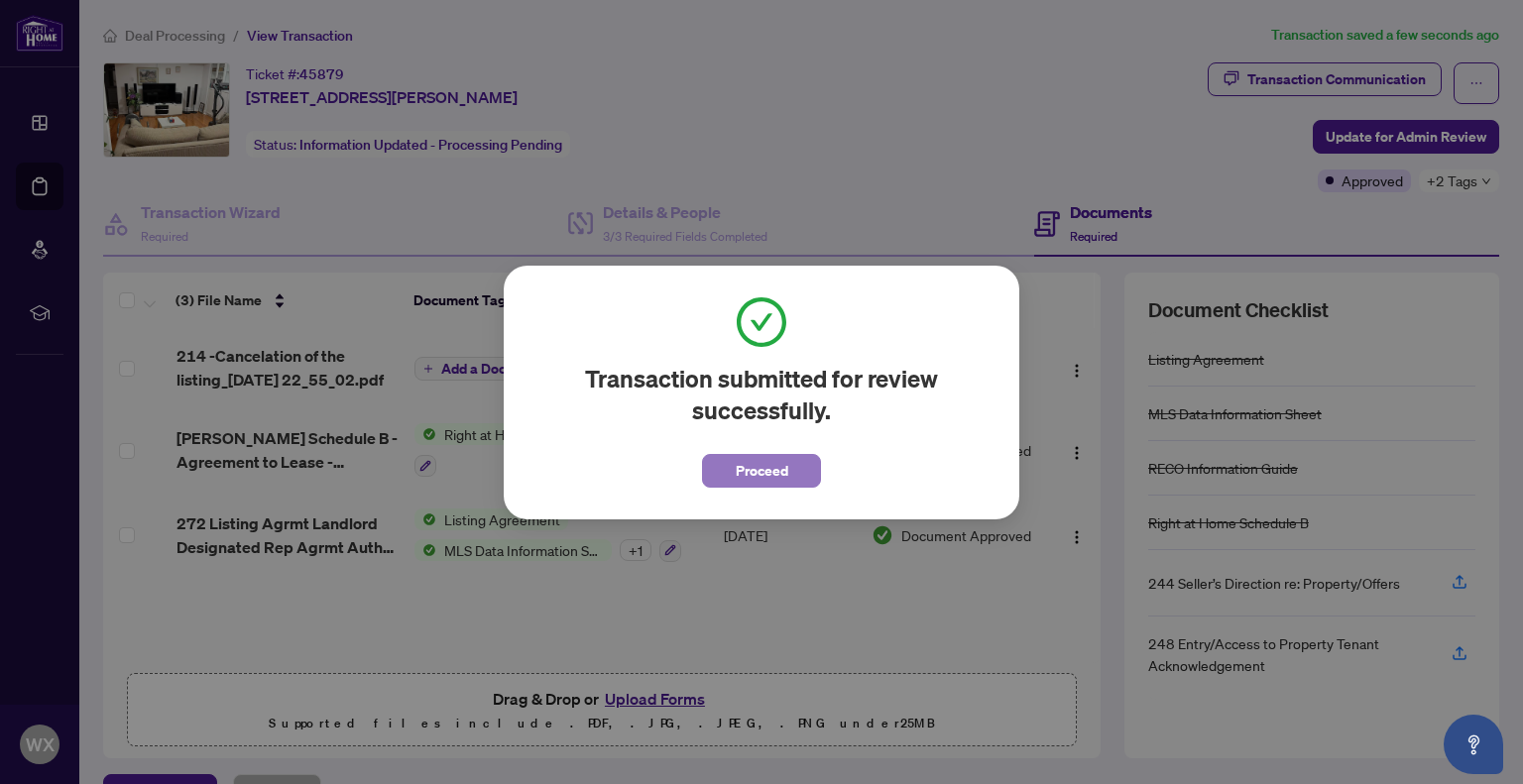
click at [764, 471] on span "Proceed" at bounding box center [762, 471] width 53 height 32
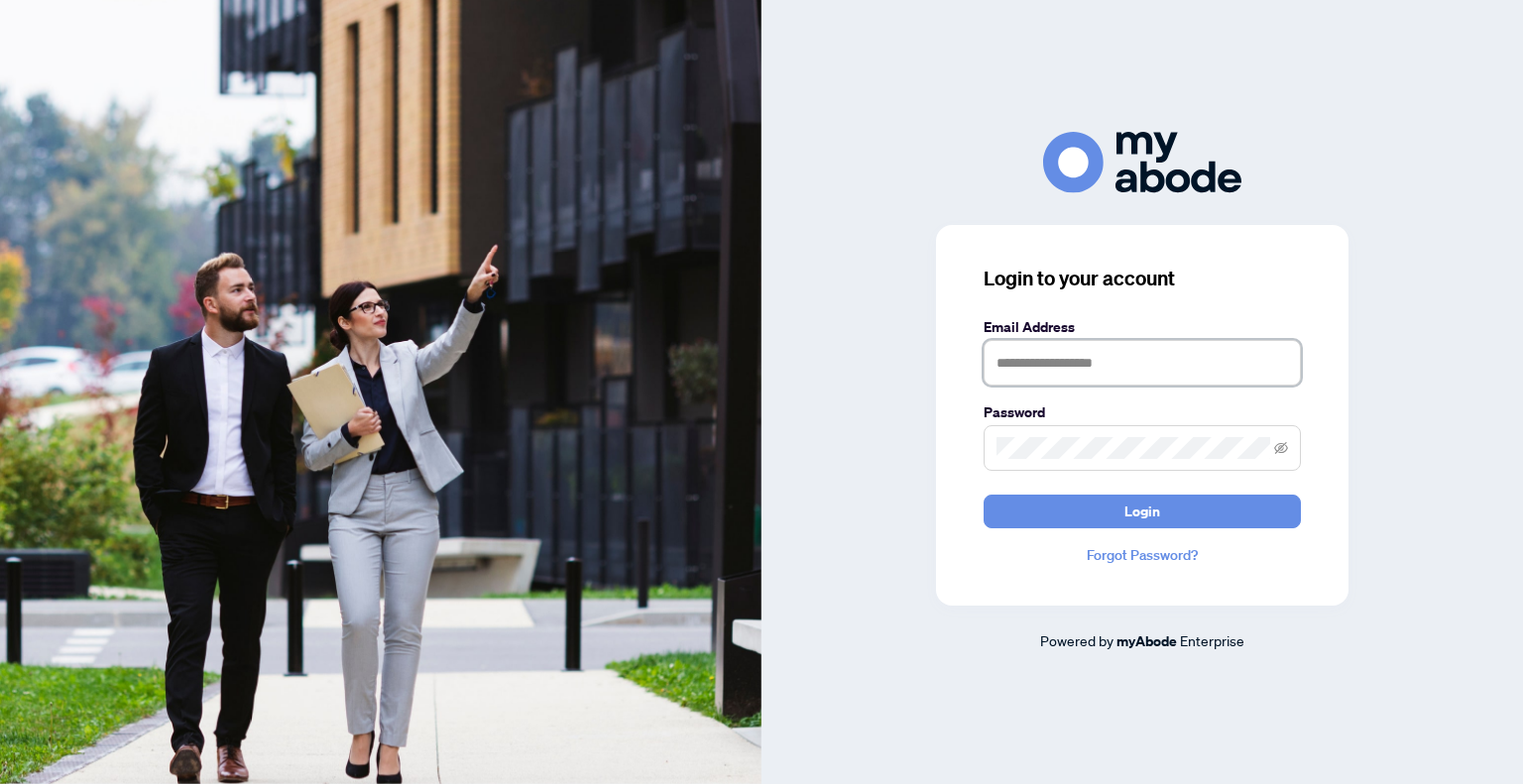
click at [1021, 372] on input "text" at bounding box center [1142, 363] width 317 height 46
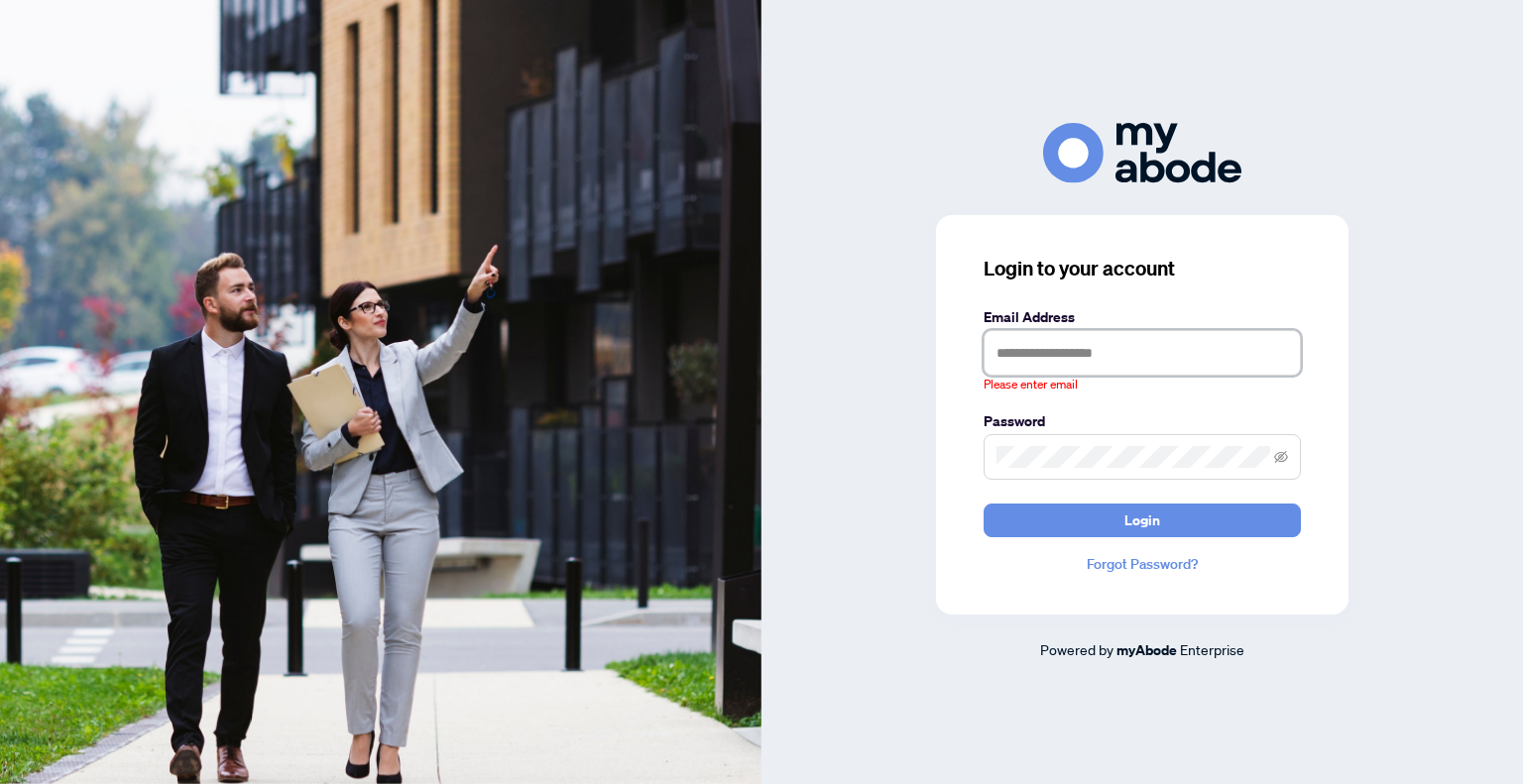
type input "**********"
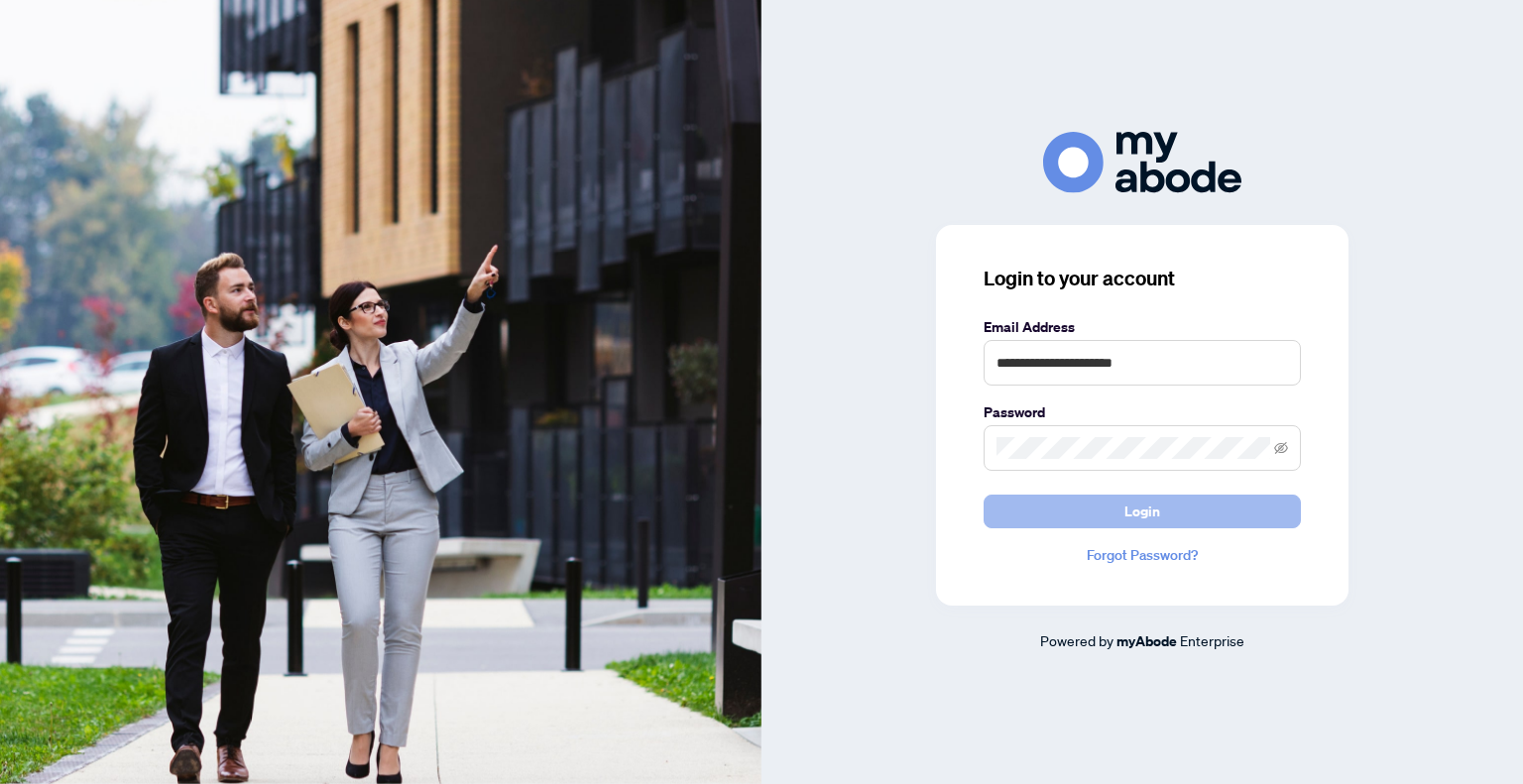
click at [1118, 504] on button "Login" at bounding box center [1142, 512] width 317 height 34
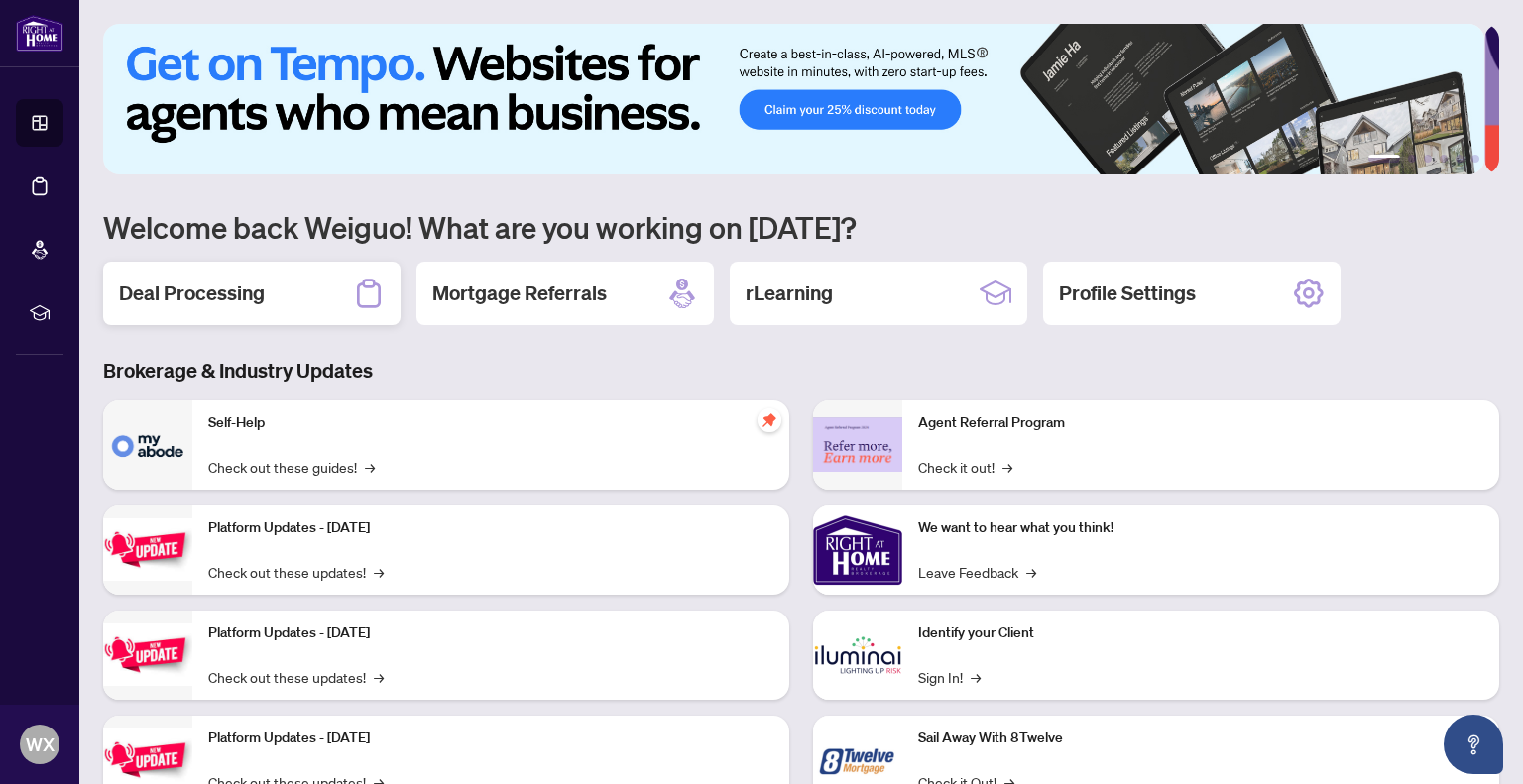
click at [202, 279] on h2 "Deal Processing" at bounding box center [192, 293] width 146 height 28
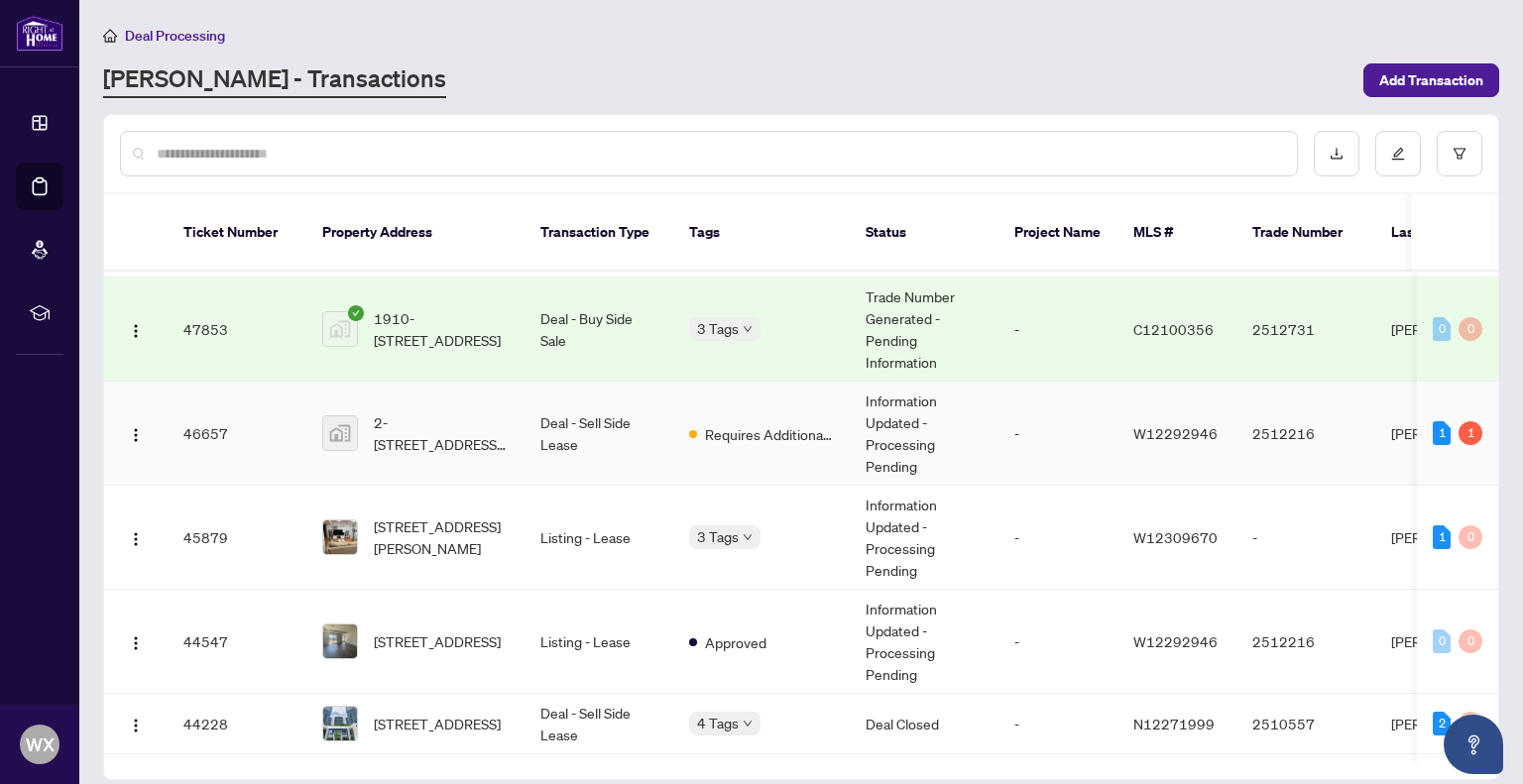
scroll to position [99, 0]
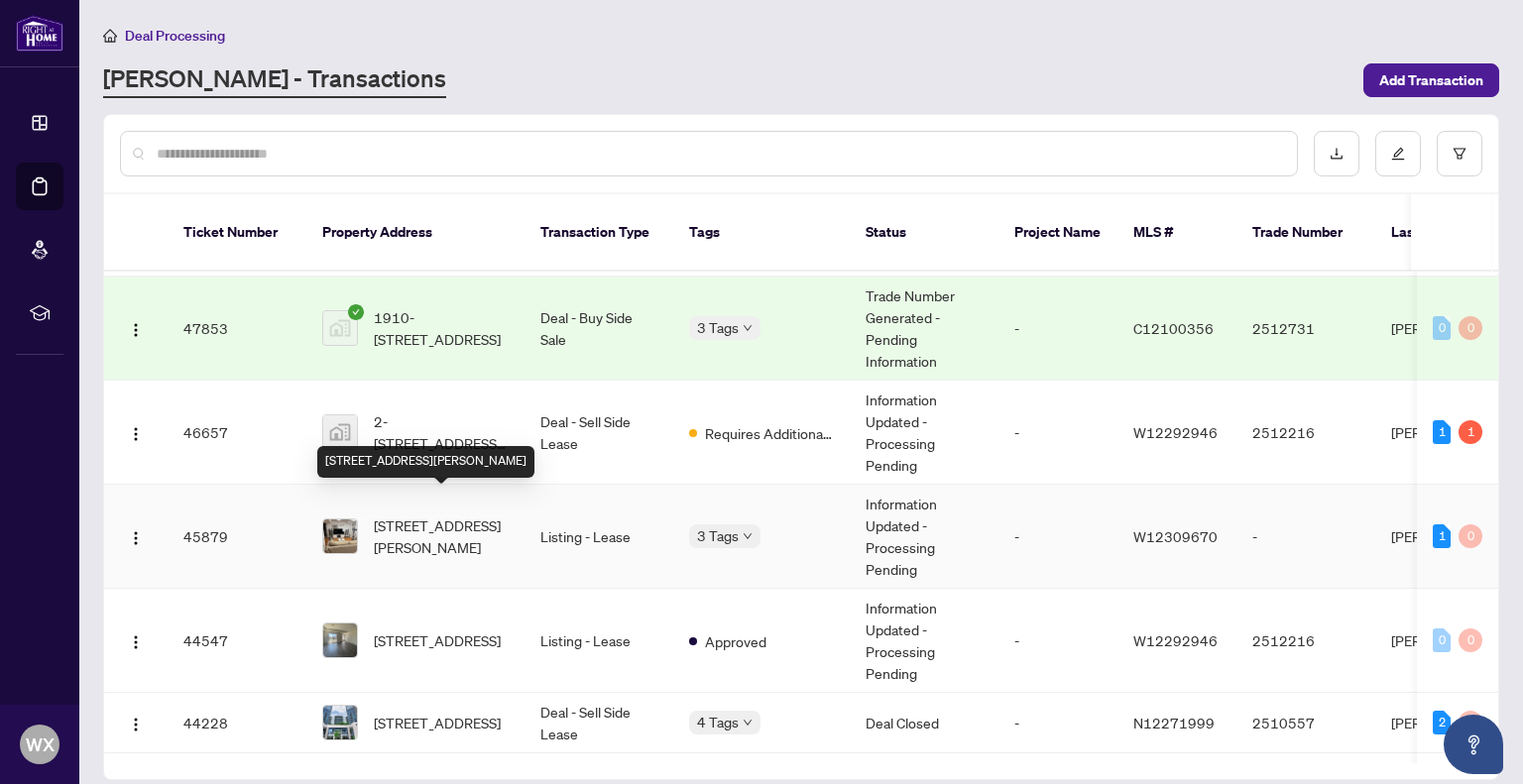
click at [436, 515] on span "[STREET_ADDRESS][PERSON_NAME]" at bounding box center [441, 537] width 135 height 44
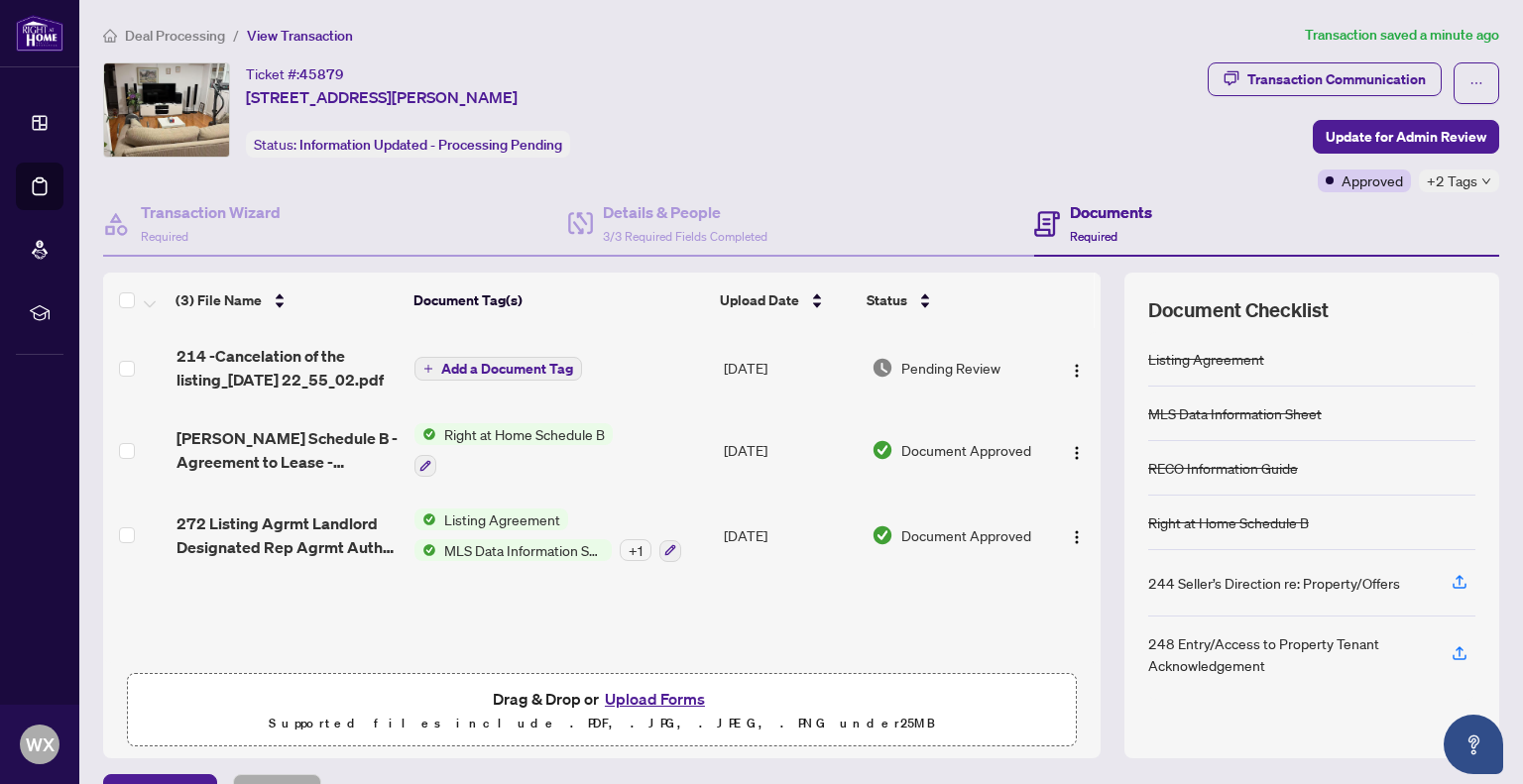
click at [291, 364] on span "214 -Cancelation of the listing_[DATE] 22_55_02.pdf" at bounding box center [288, 368] width 223 height 48
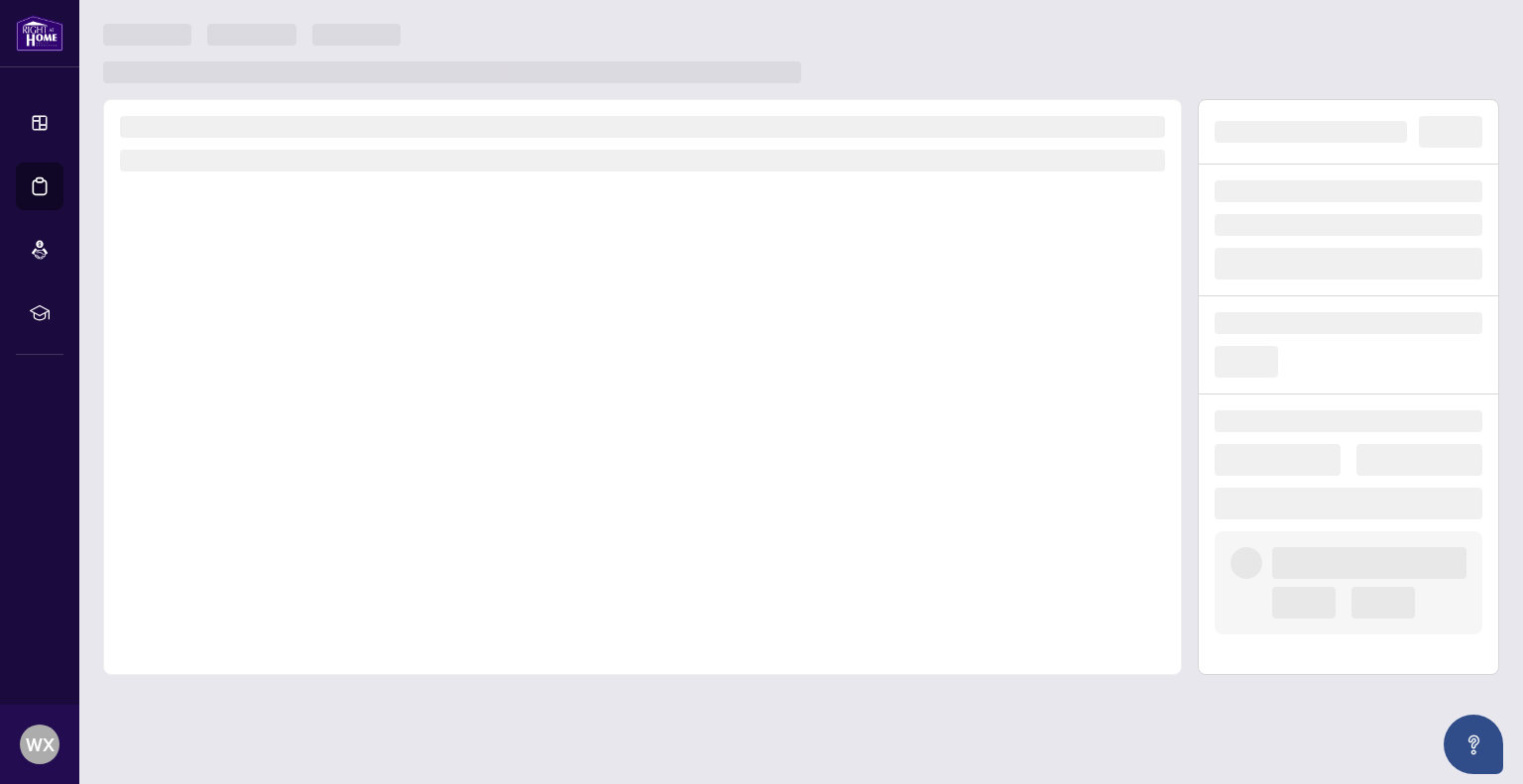
click at [291, 365] on div at bounding box center [642, 388] width 1079 height 576
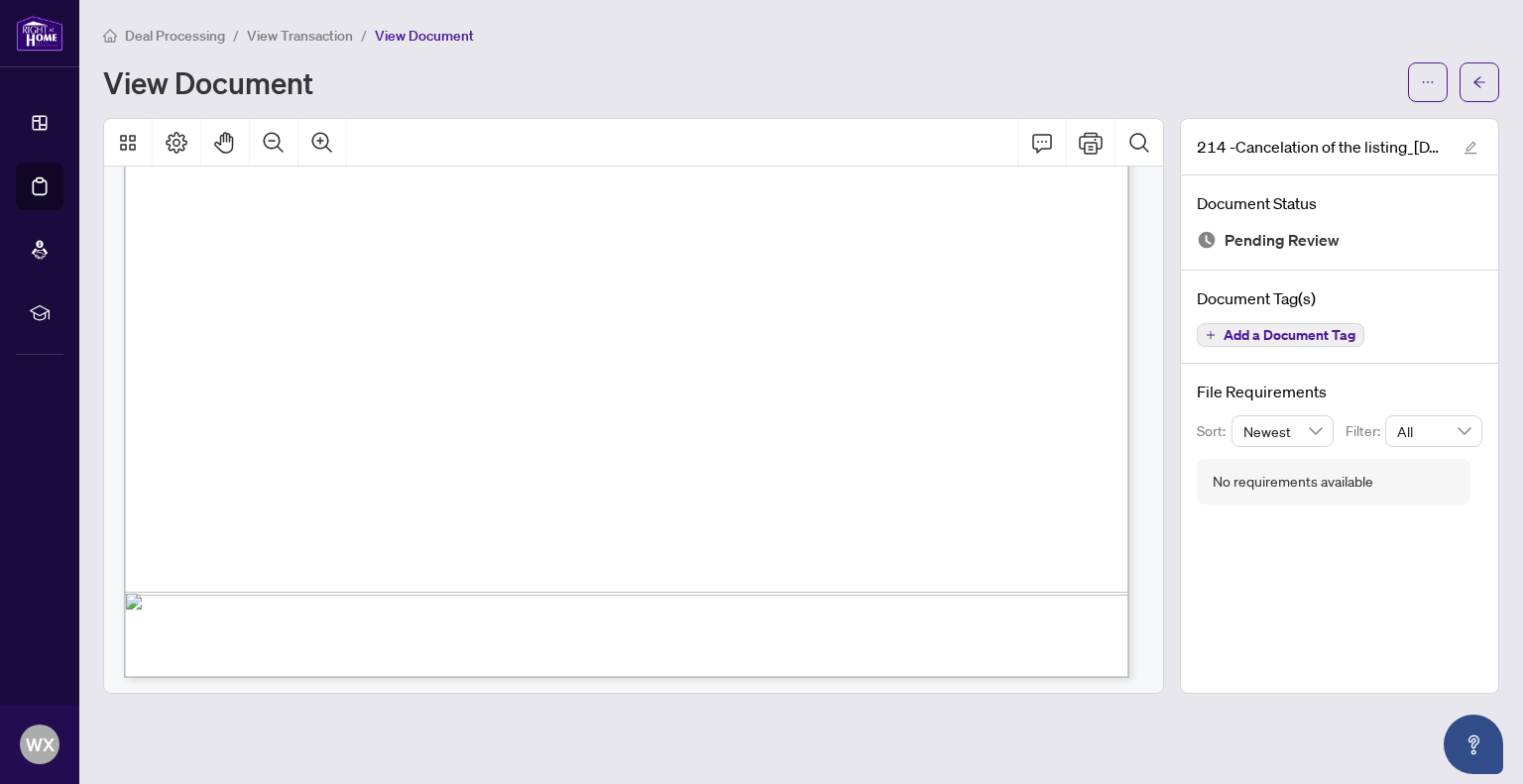
scroll to position [813, 0]
